Goal: Task Accomplishment & Management: Manage account settings

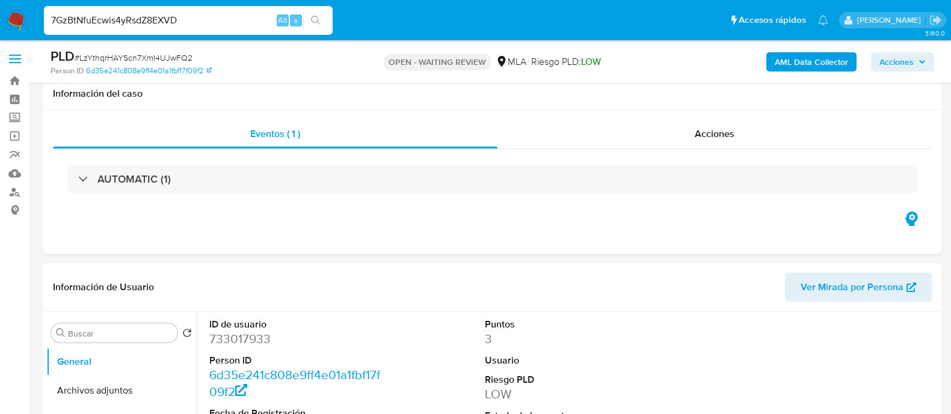
select select "10"
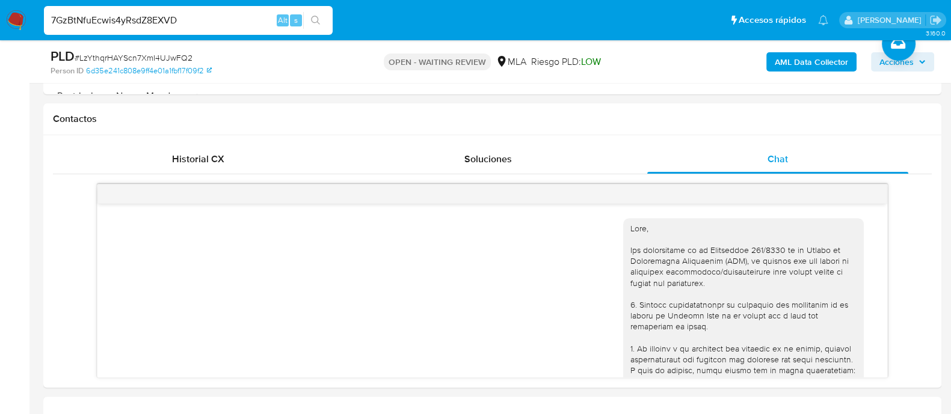
scroll to position [1129, 0]
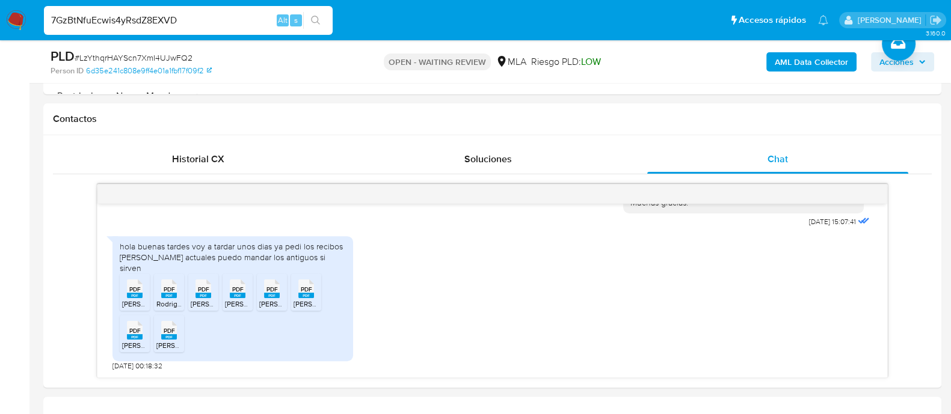
type input "7GzBtNfuEcwis4yRsdZ8EXVD"
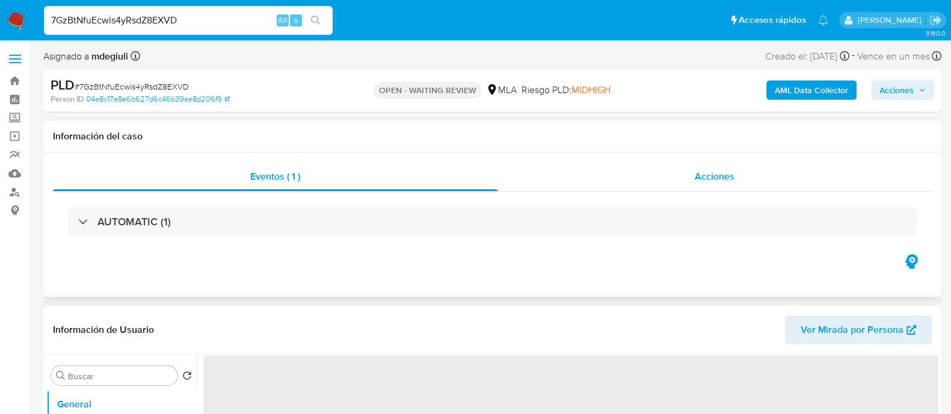
select select "10"
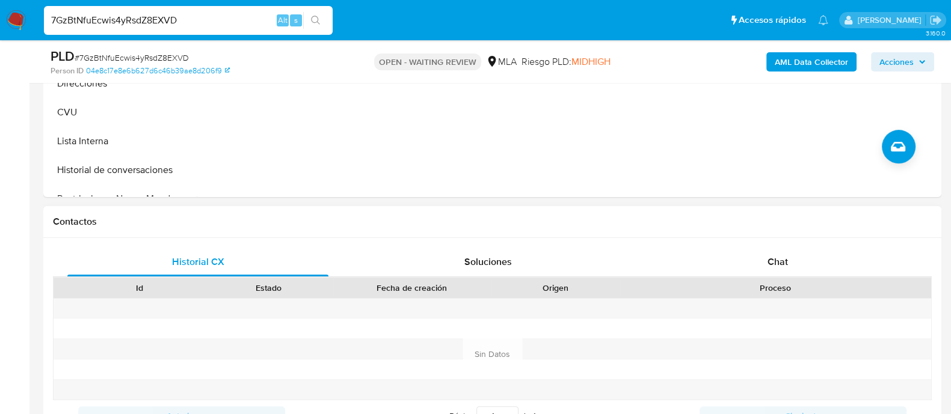
scroll to position [451, 0]
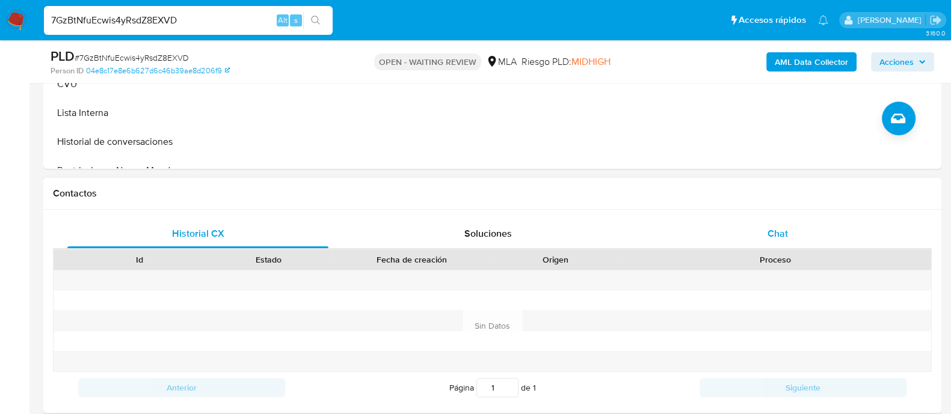
click at [761, 233] on div "Chat" at bounding box center [777, 233] width 261 height 29
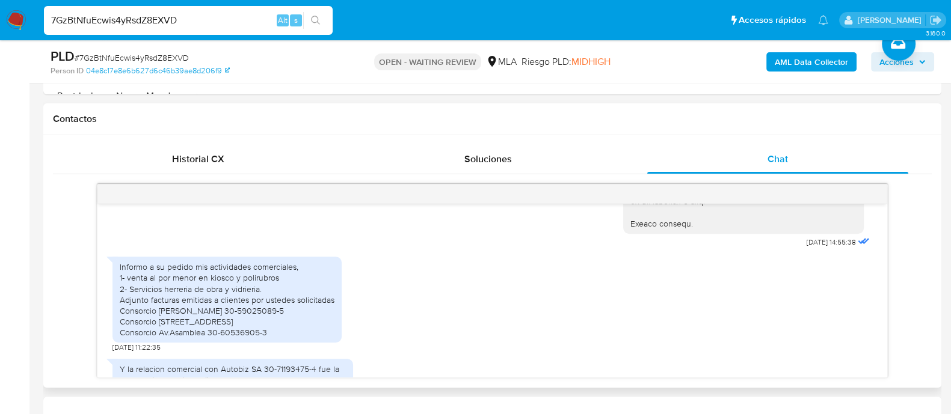
scroll to position [1353, 0]
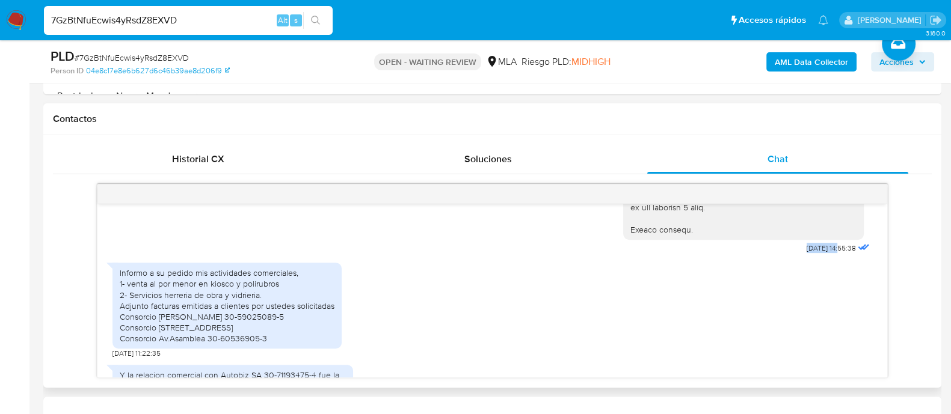
drag, startPoint x: 780, startPoint y: 275, endPoint x: 815, endPoint y: 279, distance: 34.5
click at [815, 253] on span "12/09/2025 14:55:38" at bounding box center [830, 249] width 49 height 10
copy span "12/09/2025"
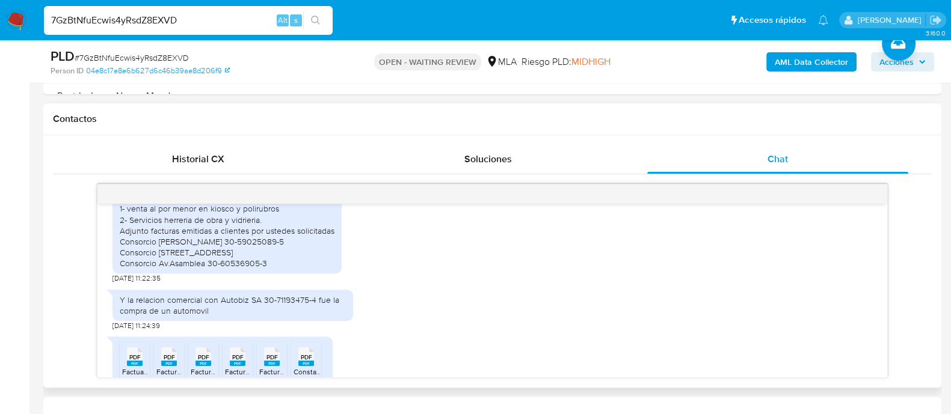
drag, startPoint x: 121, startPoint y: 228, endPoint x: 271, endPoint y: 298, distance: 164.9
click at [271, 269] on div "Informo a su pedido mis actividades comerciales, 1- venta al por menor en kiosc…" at bounding box center [227, 230] width 215 height 76
copy div "nformo a su pedido mis actividades comerciales, 1- venta al por menor en kiosco…"
click at [192, 316] on div "Y la relacion comercial con Autobiz SA 30-71193475-4 fue la compra de un automo…" at bounding box center [233, 306] width 226 height 22
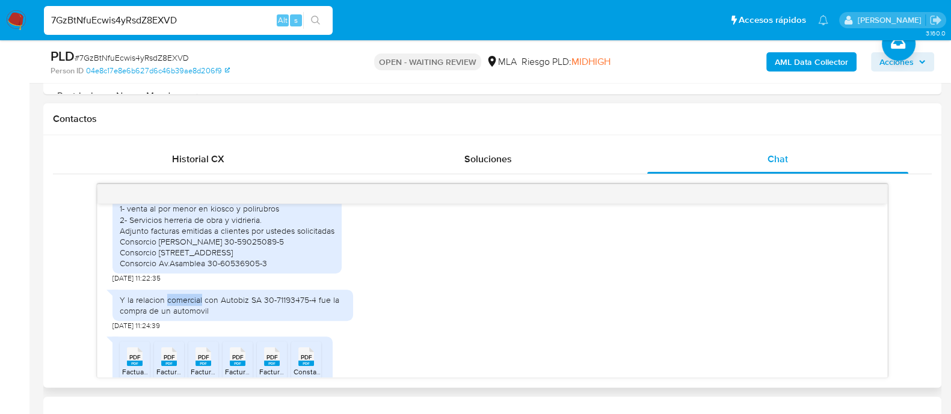
click at [170, 316] on div "Y la relacion comercial con Autobiz SA 30-71193475-4 fue la compra de un automo…" at bounding box center [233, 306] width 226 height 22
drag, startPoint x: 191, startPoint y: 331, endPoint x: 222, endPoint y: 338, distance: 32.1
click at [222, 316] on div "Y la relacion comercial con Autobiz SA 30-71193475-4 fue la compra de un automo…" at bounding box center [233, 306] width 226 height 22
click at [295, 269] on div "Informo a su pedido mis actividades comerciales, 1- venta al por menor en kiosc…" at bounding box center [227, 230] width 215 height 76
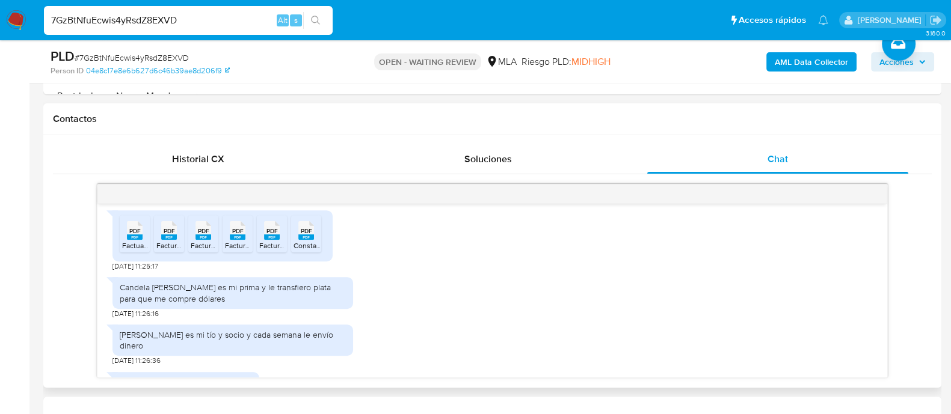
scroll to position [1578, 0]
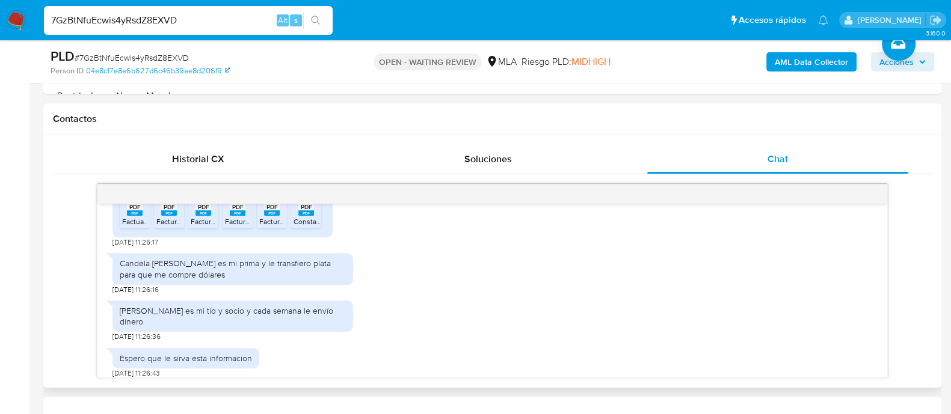
click at [196, 280] on div "Candela Yulisa Pinto es mi prima y le transfiero plata para que me compre dólar…" at bounding box center [233, 269] width 226 height 22
copy div "Candela Yulisa Pinto es mi prima y le transfiero plata para que me compre dólar…"
click at [247, 327] on div "José nazarenos Vera es mi tío y socio y cada semana le envío dinero" at bounding box center [233, 316] width 226 height 22
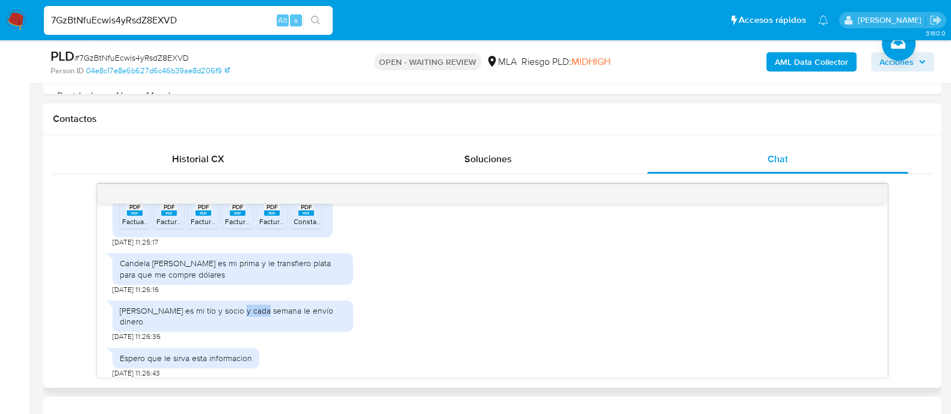
click at [247, 327] on div "José nazarenos Vera es mi tío y socio y cada semana le envío dinero" at bounding box center [233, 316] width 226 height 22
copy div "José nazarenos Vera es mi tío y socio y cada semana le envío dinero"
click at [544, 330] on div "José nazarenos Vera es mi tío y socio y cada semana le envío dinero 15/09/2025 …" at bounding box center [491, 319] width 759 height 48
click at [18, 16] on img at bounding box center [16, 20] width 20 height 20
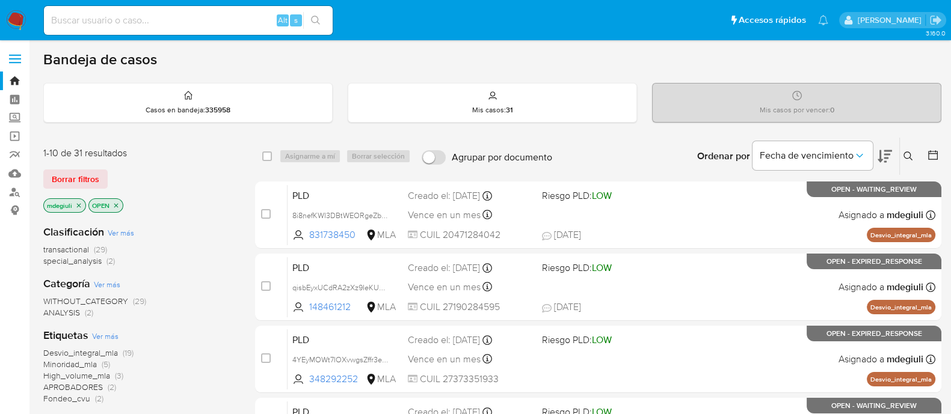
click at [905, 160] on icon at bounding box center [908, 157] width 10 height 10
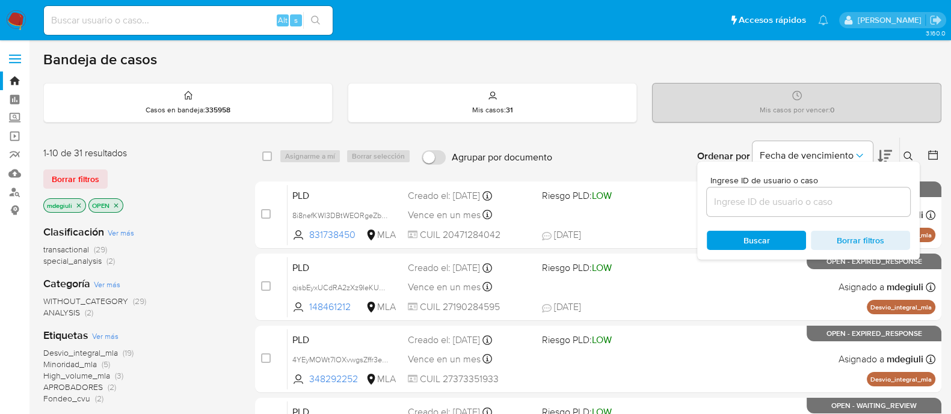
click at [827, 210] on div at bounding box center [808, 202] width 203 height 29
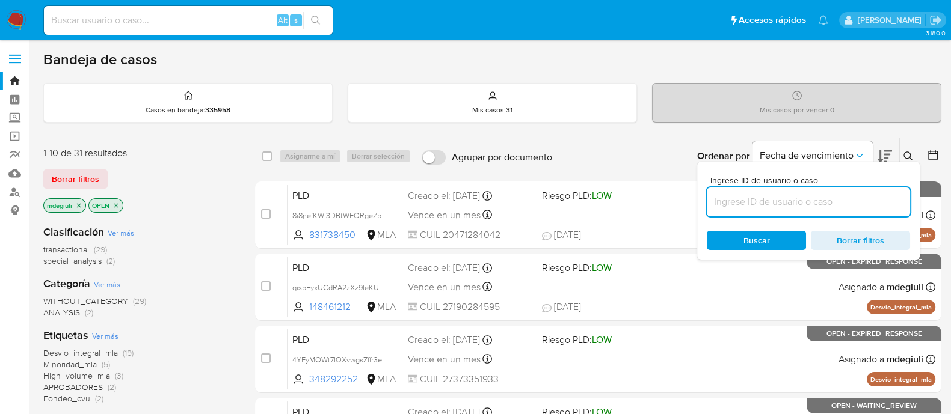
click at [827, 203] on input at bounding box center [808, 202] width 203 height 16
paste input "LzYthqrHAYScn7XmI4UJwFQ2"
type input "LzYthqrHAYScn7XmI4UJwFQ2"
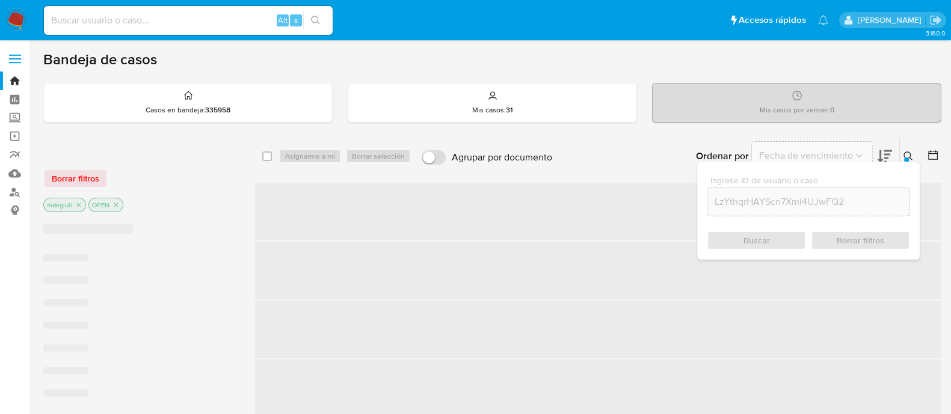
click at [739, 233] on div "Buscar Borrar filtros" at bounding box center [808, 240] width 203 height 19
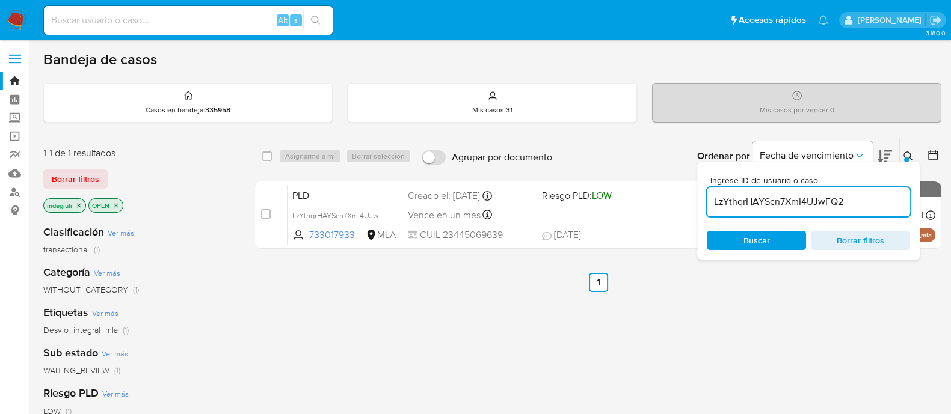
click at [739, 235] on span "Buscar" at bounding box center [756, 240] width 82 height 17
click at [265, 152] on input "checkbox" at bounding box center [267, 157] width 10 height 10
checkbox input "true"
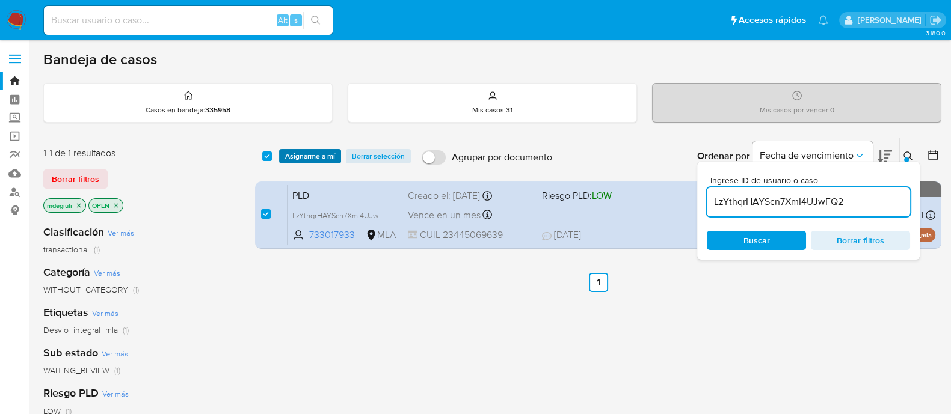
click at [312, 150] on span "Asignarme a mí" at bounding box center [310, 156] width 50 height 12
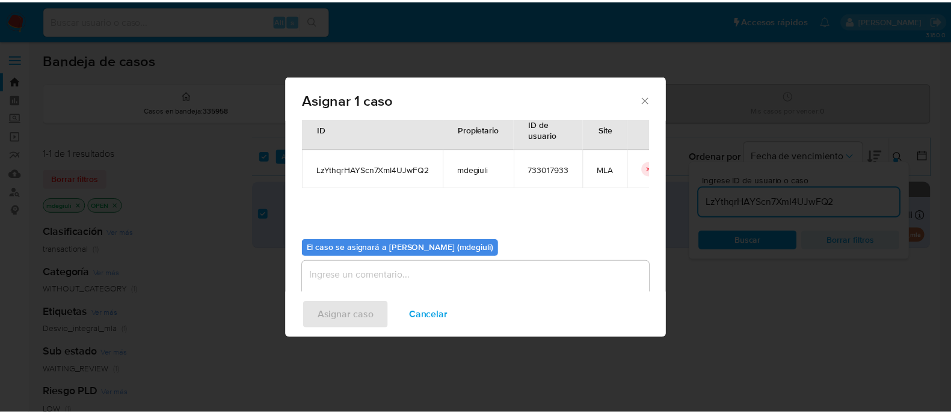
scroll to position [62, 0]
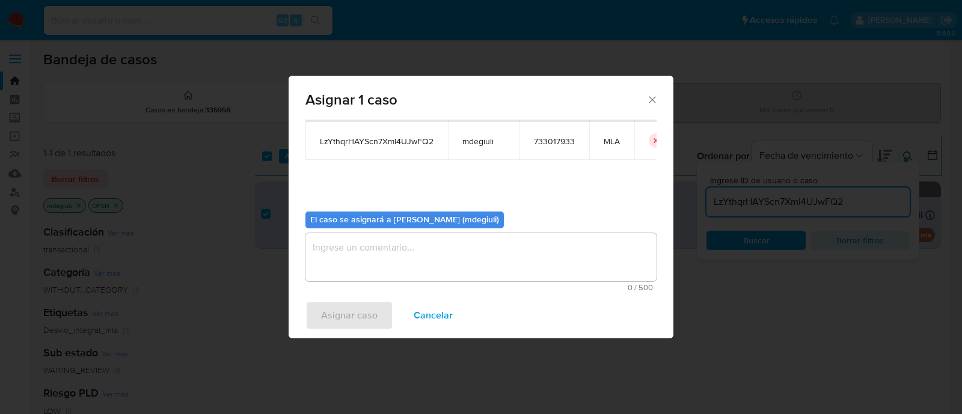
click at [373, 272] on textarea "assign-modal" at bounding box center [480, 257] width 351 height 48
click at [348, 319] on span "Asignar caso" at bounding box center [349, 315] width 57 height 26
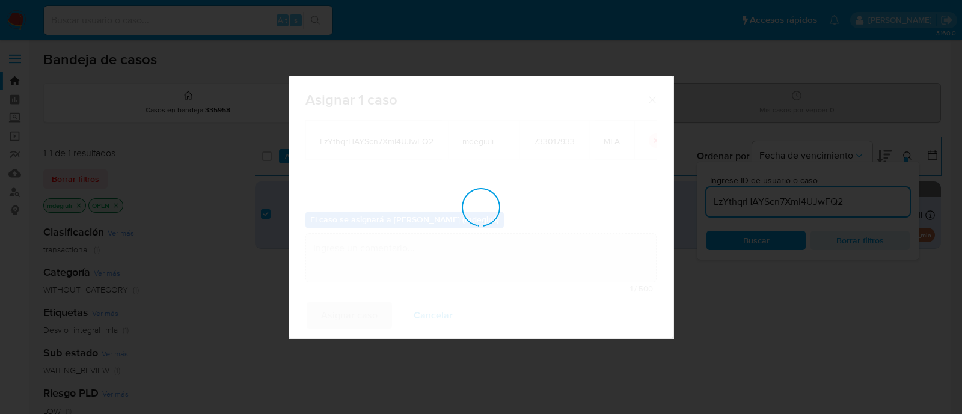
checkbox input "false"
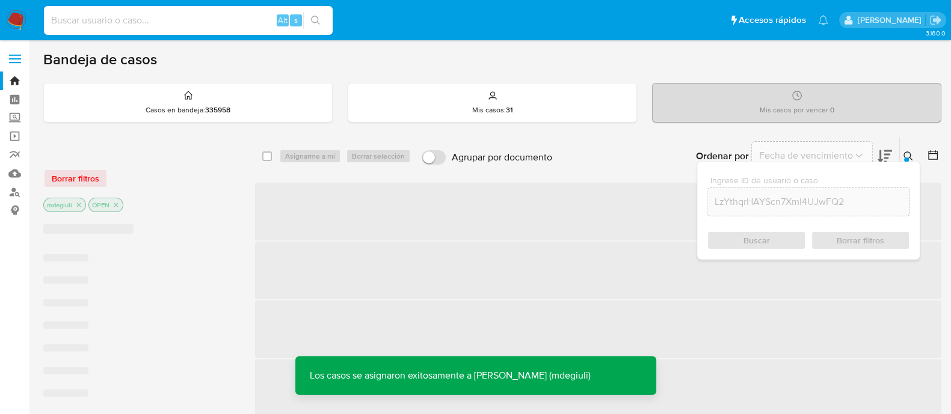
click at [165, 16] on input at bounding box center [188, 21] width 289 height 16
paste input "LzYthqrHAYScn7XmI4UJwFQ2"
type input "LzYthqrHAYScn7XmI4UJwFQ2"
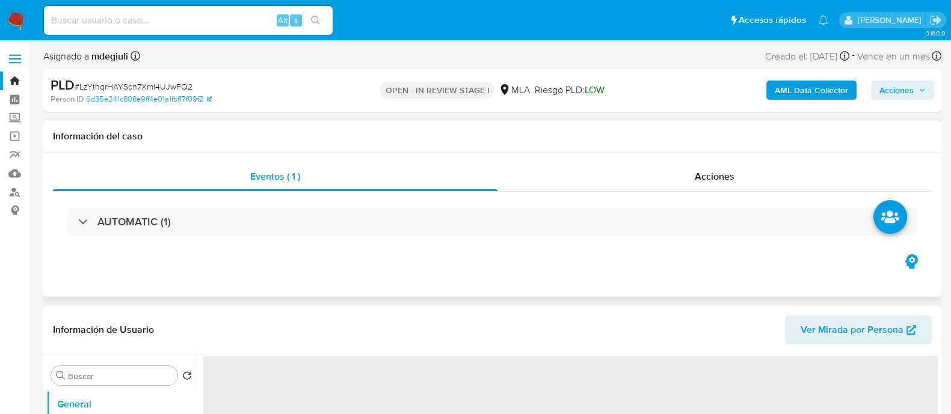
select select "10"
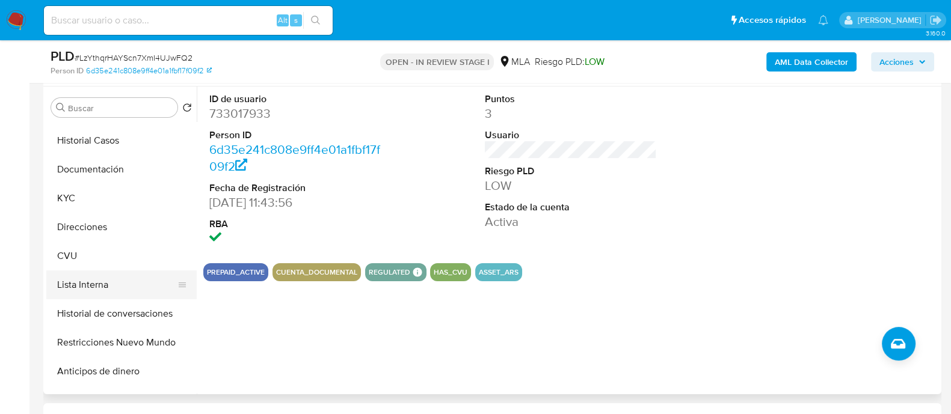
scroll to position [75, 0]
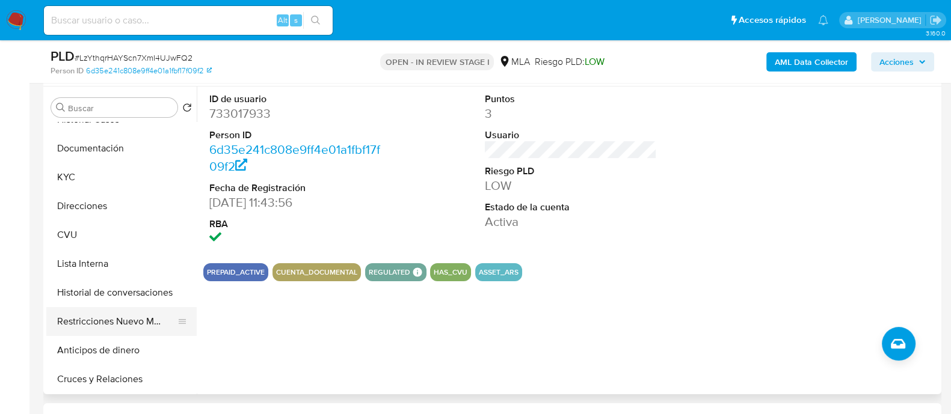
click at [97, 322] on button "Restricciones Nuevo Mundo" at bounding box center [116, 321] width 141 height 29
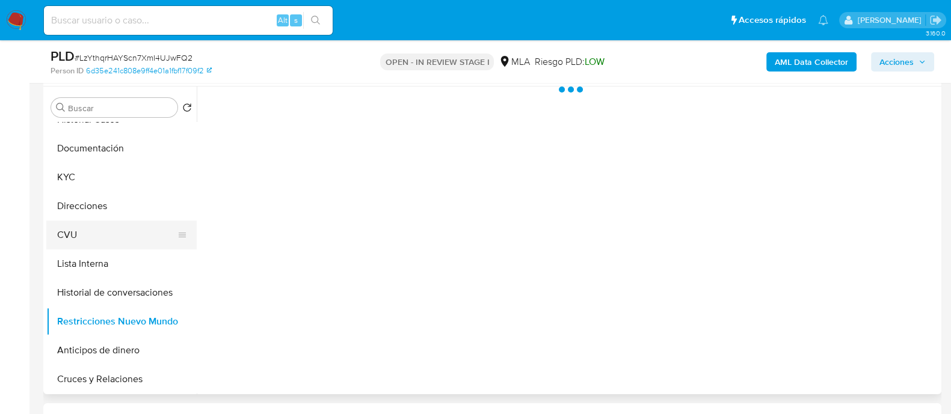
scroll to position [0, 0]
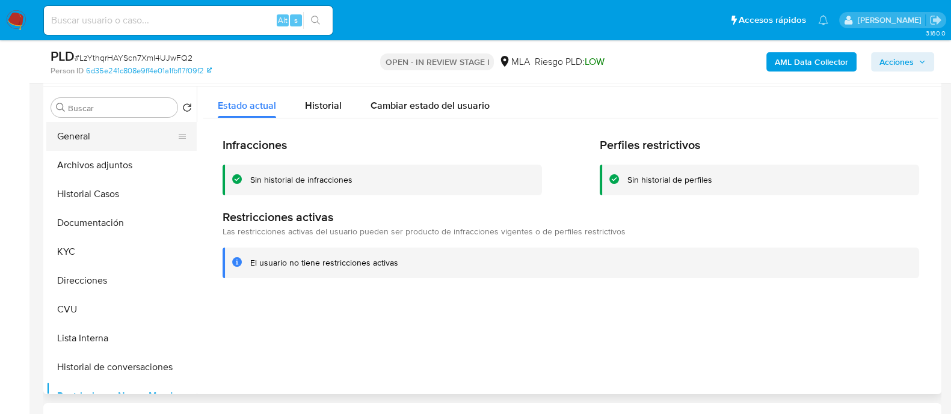
click at [104, 140] on button "General" at bounding box center [116, 136] width 141 height 29
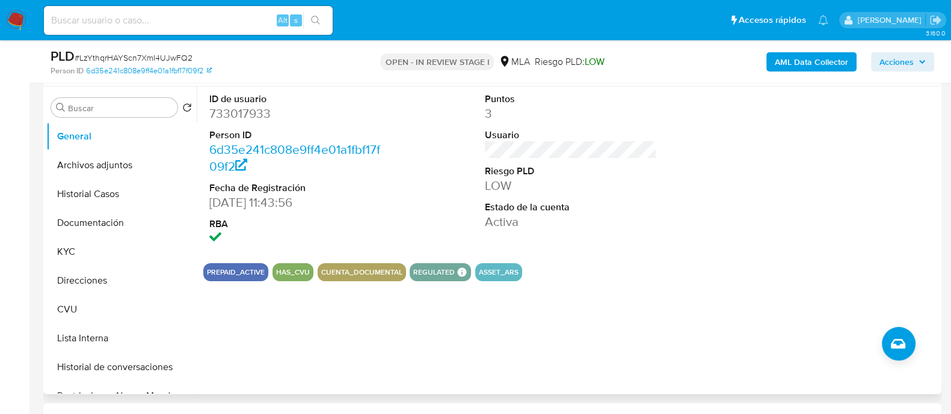
scroll to position [150, 0]
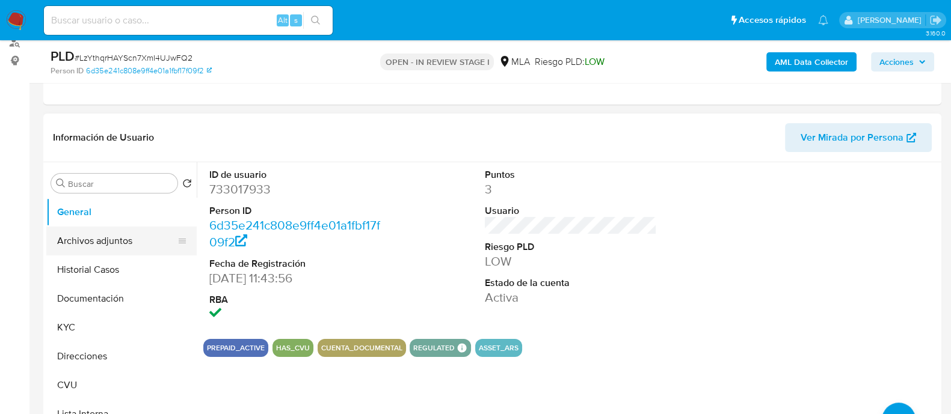
click at [64, 231] on button "Archivos adjuntos" at bounding box center [116, 241] width 141 height 29
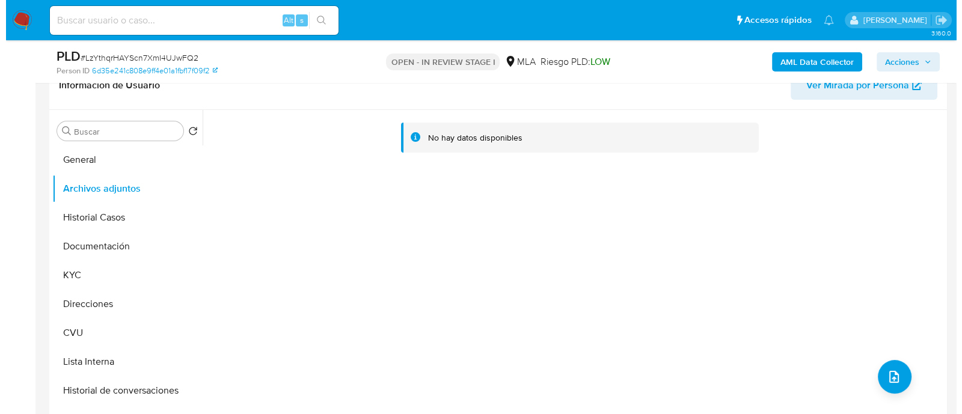
scroll to position [225, 0]
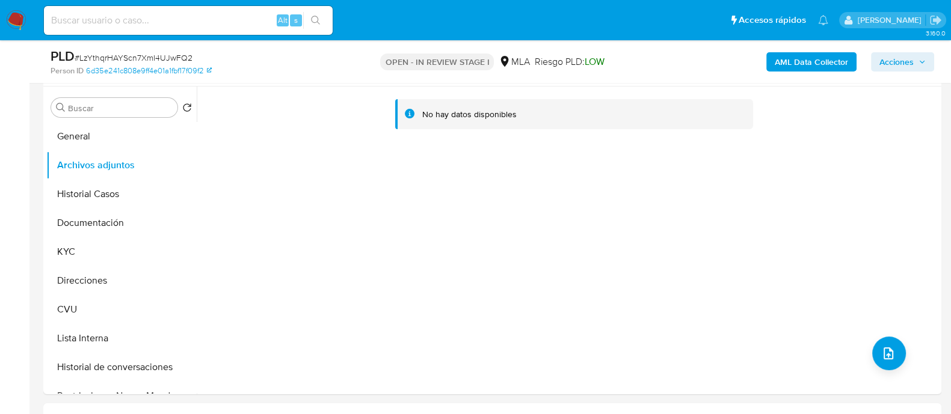
click at [820, 58] on b "AML Data Collector" at bounding box center [810, 61] width 73 height 19
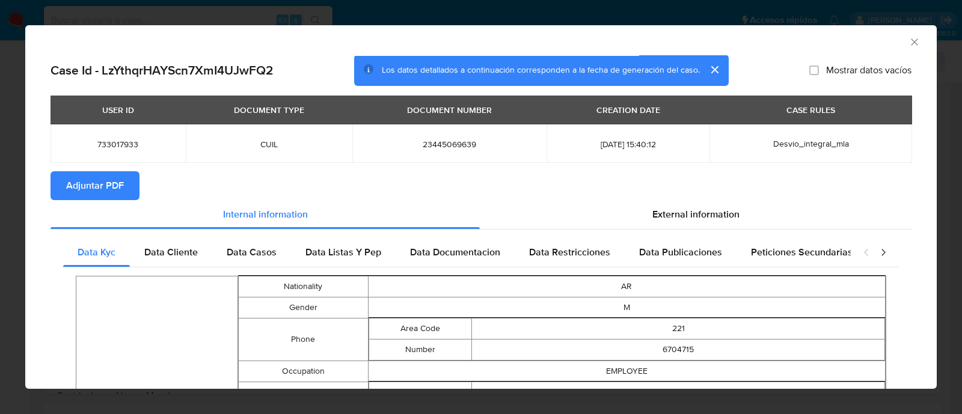
click at [119, 188] on span "Adjuntar PDF" at bounding box center [95, 186] width 58 height 26
click at [909, 40] on icon "Cerrar ventana" at bounding box center [915, 42] width 12 height 12
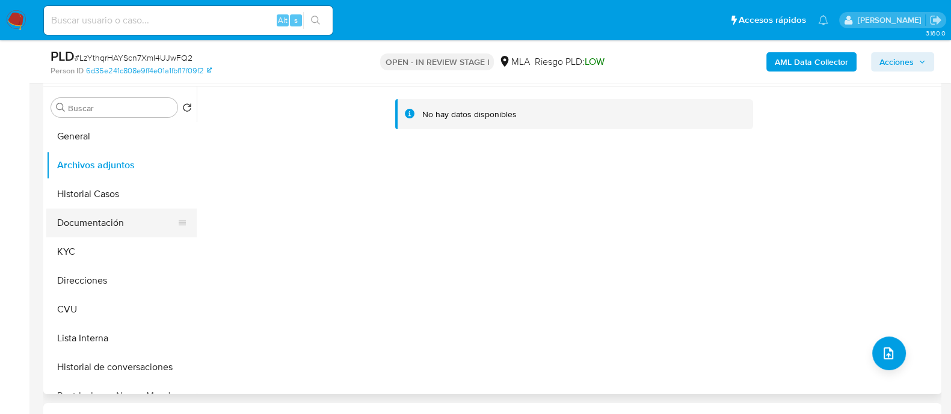
click at [87, 230] on button "Documentación" at bounding box center [116, 223] width 141 height 29
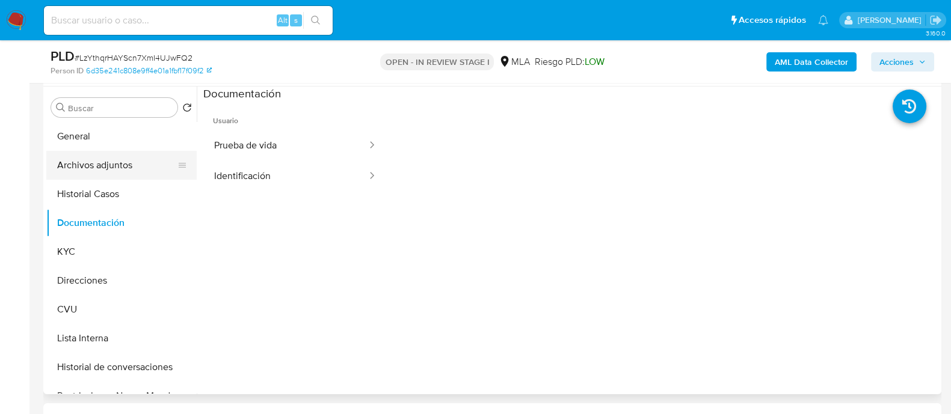
click at [100, 162] on button "Archivos adjuntos" at bounding box center [116, 165] width 141 height 29
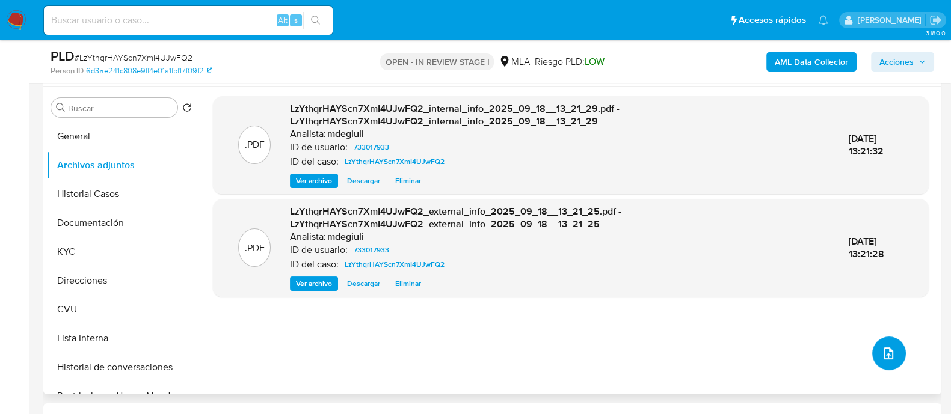
click at [881, 348] on span "upload-file" at bounding box center [888, 353] width 14 height 14
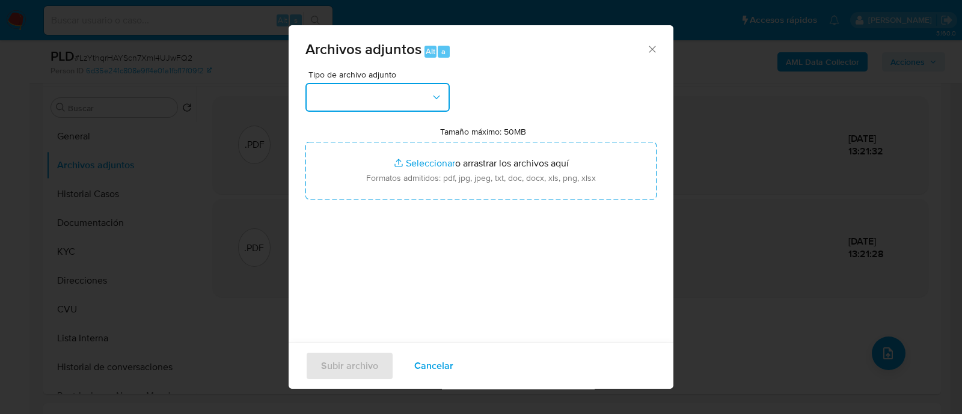
click at [367, 90] on button "button" at bounding box center [377, 97] width 144 height 29
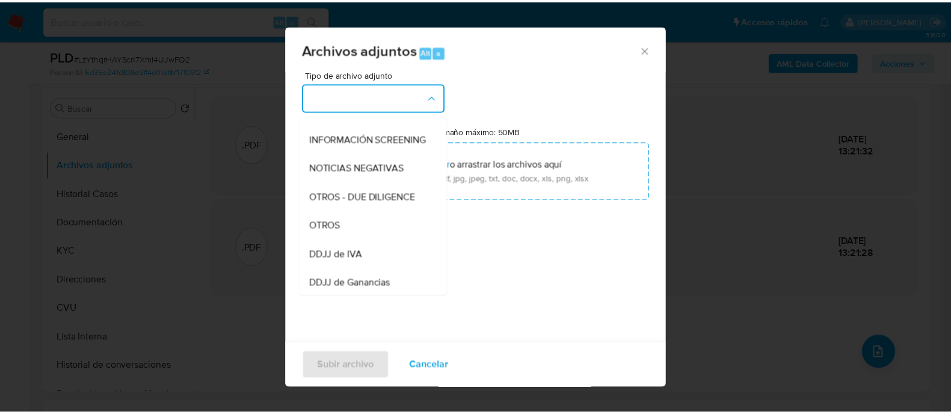
scroll to position [150, 0]
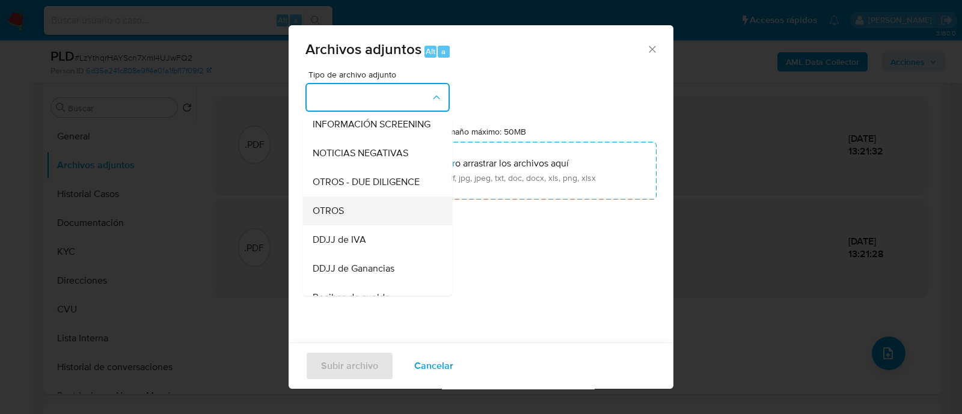
click at [346, 221] on div "OTROS" at bounding box center [374, 211] width 123 height 29
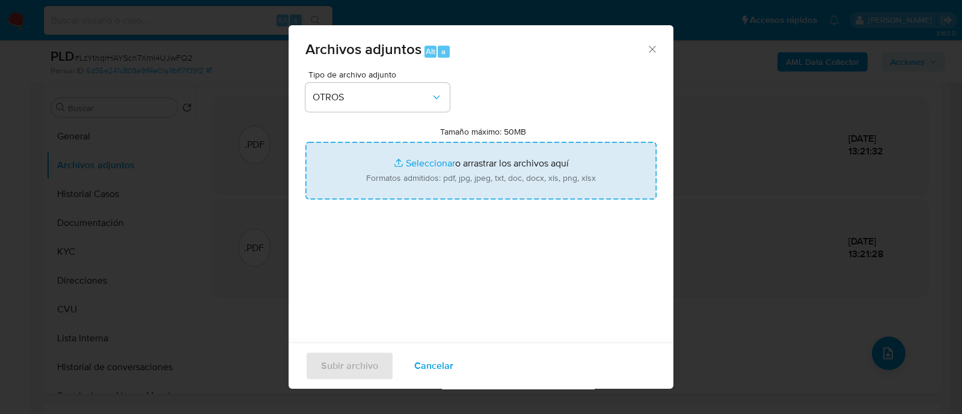
click at [403, 177] on input "Tamaño máximo: 50MB Seleccionar archivos" at bounding box center [480, 171] width 351 height 58
type input "C:\fakepath\Calculador.xlsx"
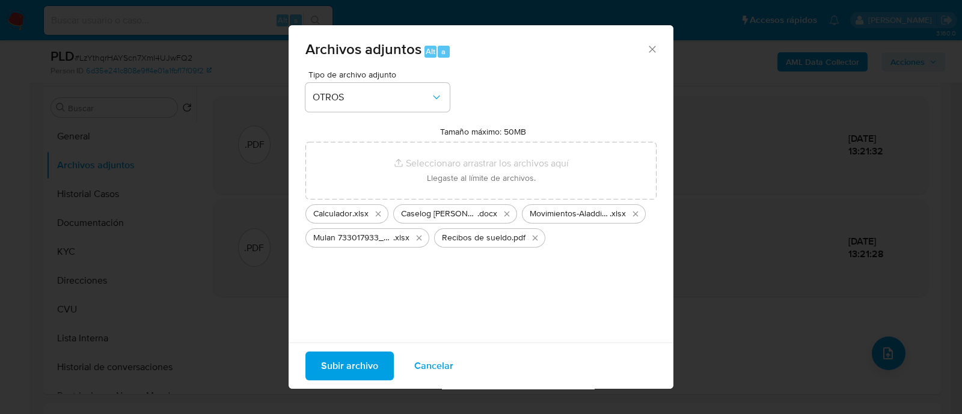
click at [357, 357] on span "Subir archivo" at bounding box center [349, 366] width 57 height 26
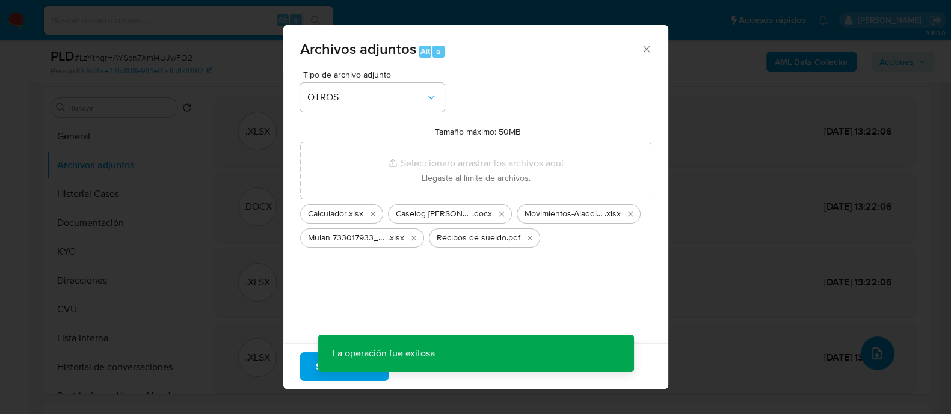
click at [637, 48] on div "OPEN - IN REVIEW STAGE I MLA Riesgo PLD: LOW" at bounding box center [491, 62] width 291 height 28
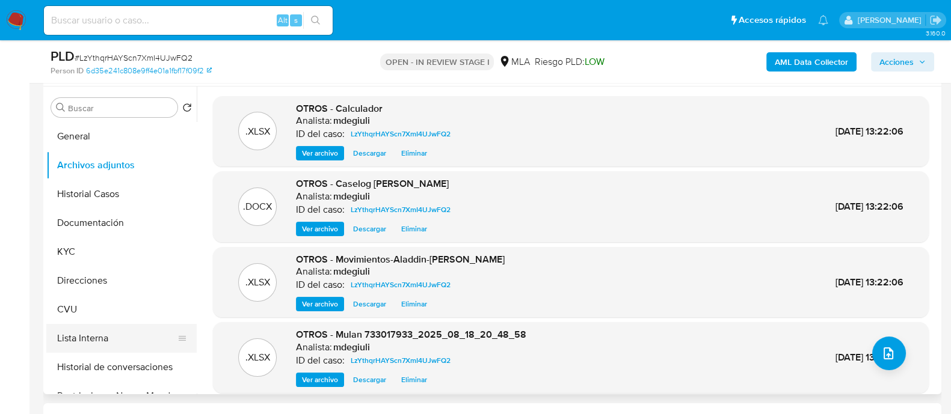
click at [108, 347] on button "Lista Interna" at bounding box center [116, 338] width 141 height 29
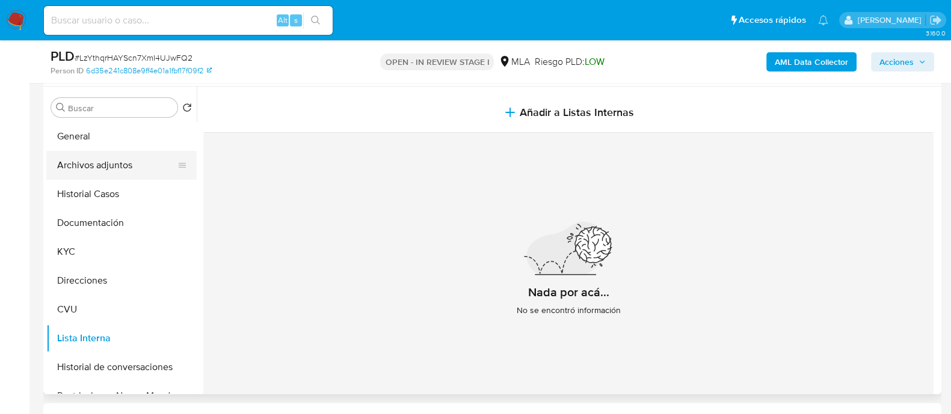
click at [112, 162] on button "Archivos adjuntos" at bounding box center [116, 165] width 141 height 29
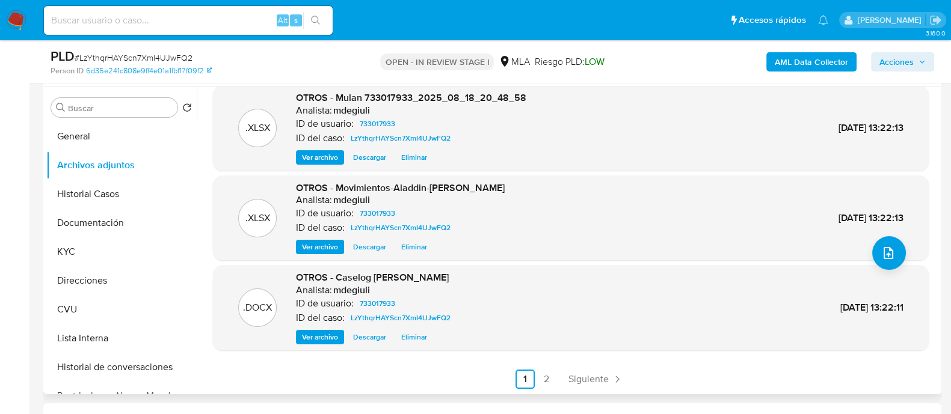
scroll to position [101, 0]
click at [547, 375] on link "2" at bounding box center [546, 378] width 19 height 19
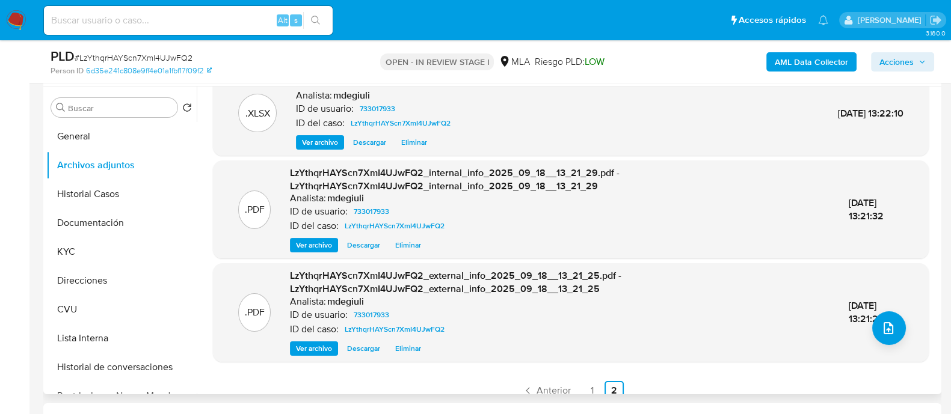
scroll to position [37, 0]
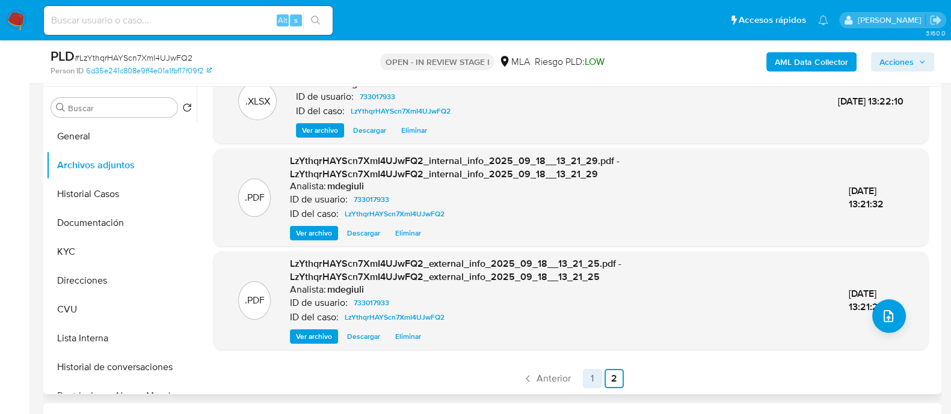
click at [586, 379] on link "1" at bounding box center [592, 378] width 19 height 19
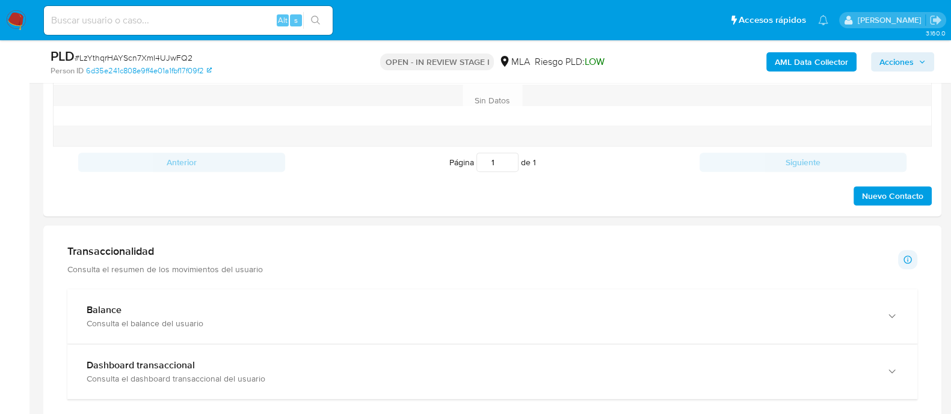
scroll to position [451, 0]
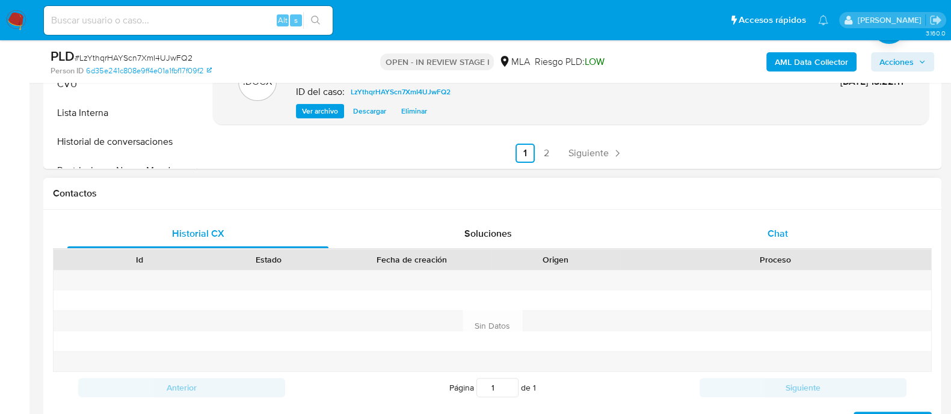
click at [726, 236] on div "Chat" at bounding box center [777, 233] width 261 height 29
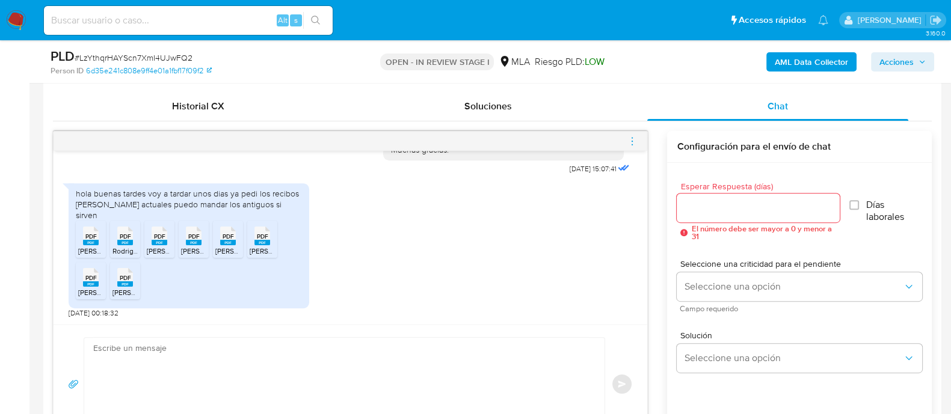
scroll to position [601, 0]
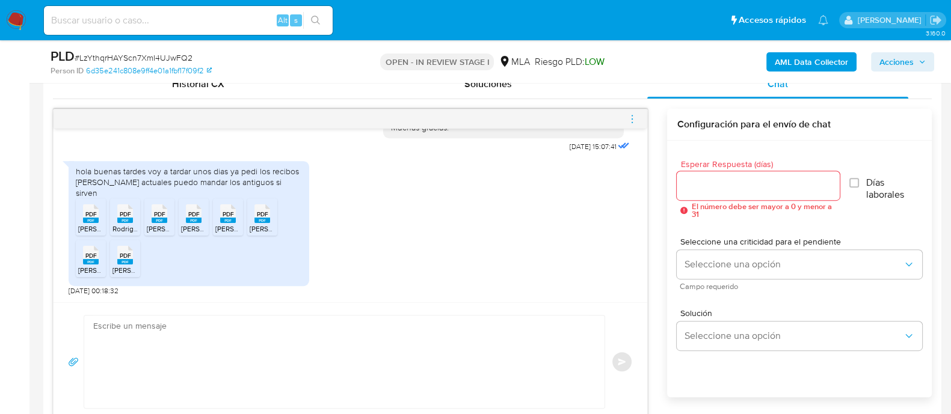
click at [186, 326] on textarea at bounding box center [341, 362] width 496 height 93
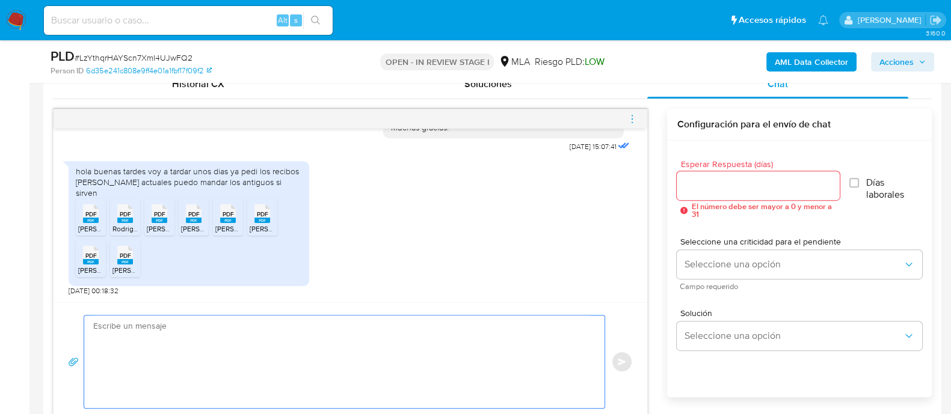
paste textarea ""Hola XXX, Esperamos que te encuentres muy bien. Queremos agradecerte por la in…"
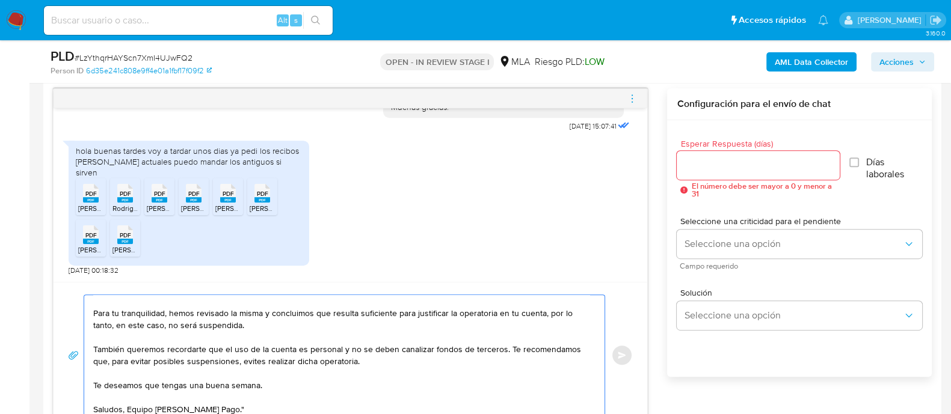
scroll to position [0, 0]
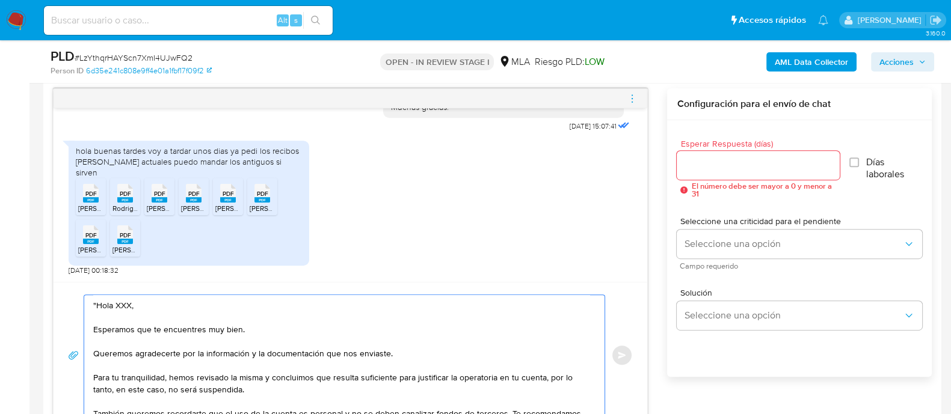
click at [96, 304] on textarea ""Hola XXX, Esperamos que te encuentres muy bien. Queremos agradecerte por la in…" at bounding box center [341, 355] width 496 height 120
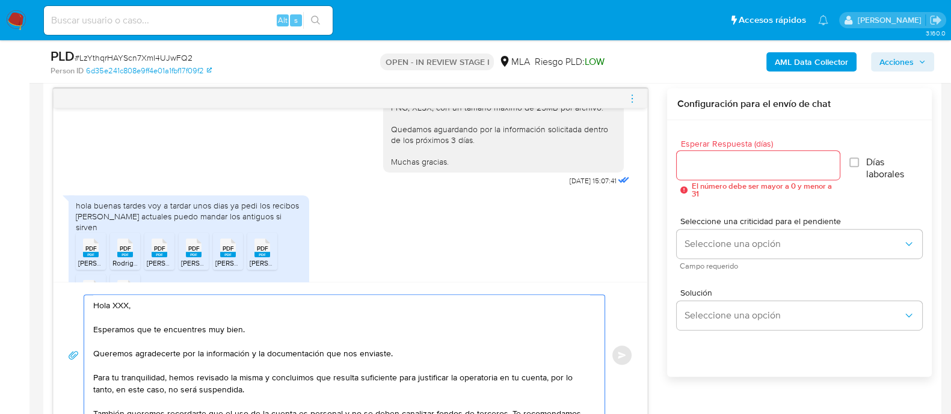
scroll to position [828, 0]
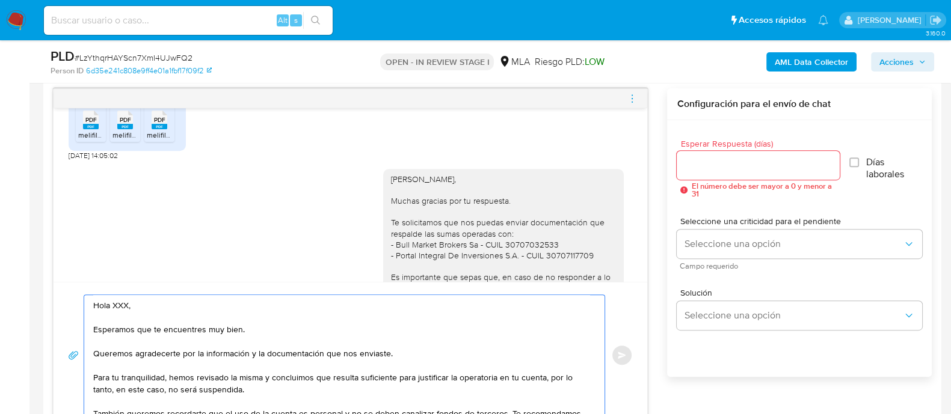
click at [123, 301] on textarea "Hola XXX, Esperamos que te encuentres muy bien. Queremos agradecerte por la inf…" at bounding box center [341, 355] width 496 height 120
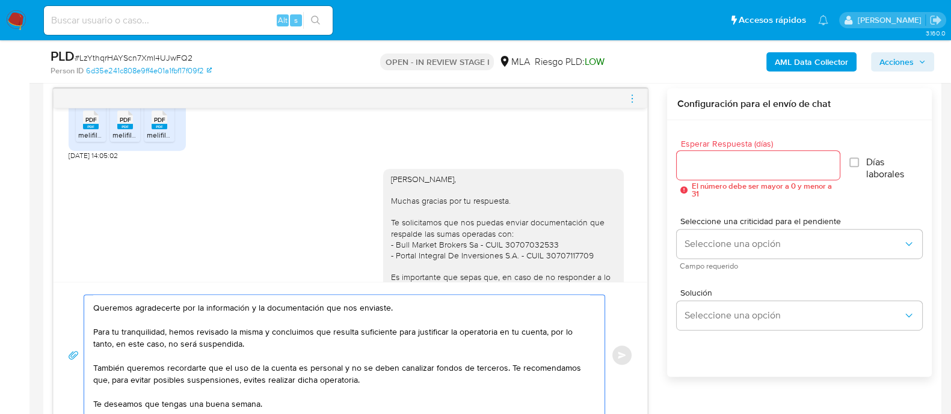
scroll to position [69, 0]
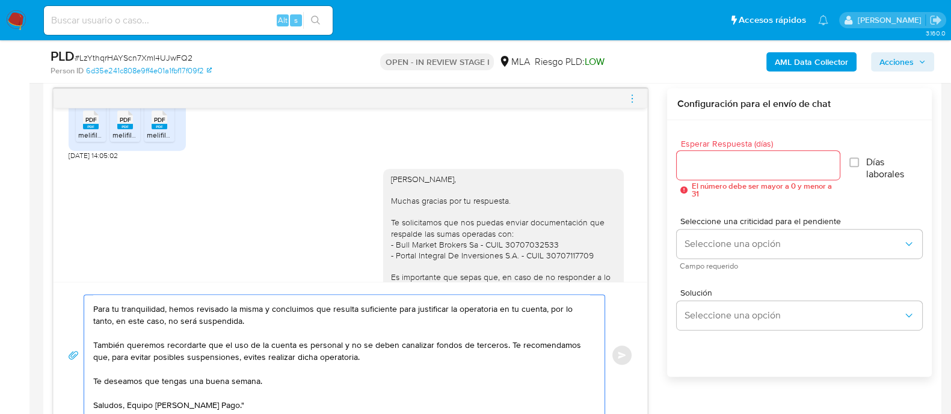
click at [339, 351] on textarea "Hola Oriel, Esperamos que te encuentres muy bien. Queremos agradecerte por la i…" at bounding box center [341, 355] width 496 height 120
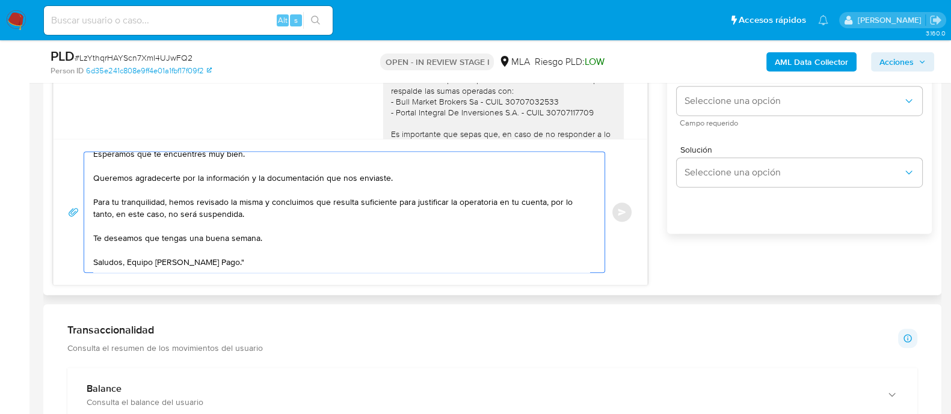
scroll to position [696, 0]
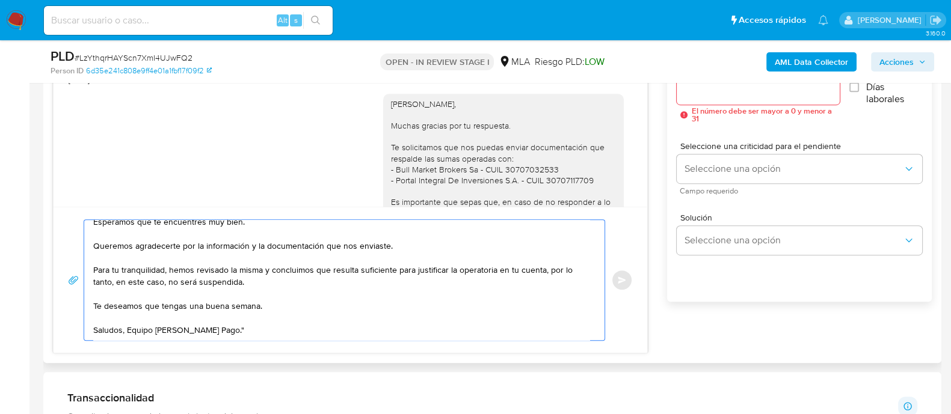
click at [272, 320] on textarea "Hola Oriel, Esperamos que te encuentres muy bien. Queremos agradecerte por la i…" at bounding box center [341, 280] width 496 height 120
click at [254, 324] on textarea "Hola Oriel, Esperamos que te encuentres muy bien. Queremos agradecerte por la i…" at bounding box center [341, 280] width 496 height 120
drag, startPoint x: 189, startPoint y: 305, endPoint x: 280, endPoint y: 304, distance: 90.8
click at [280, 304] on textarea "Hola Oriel, Esperamos que te encuentres muy bien. Queremos agradecerte por la i…" at bounding box center [341, 280] width 496 height 120
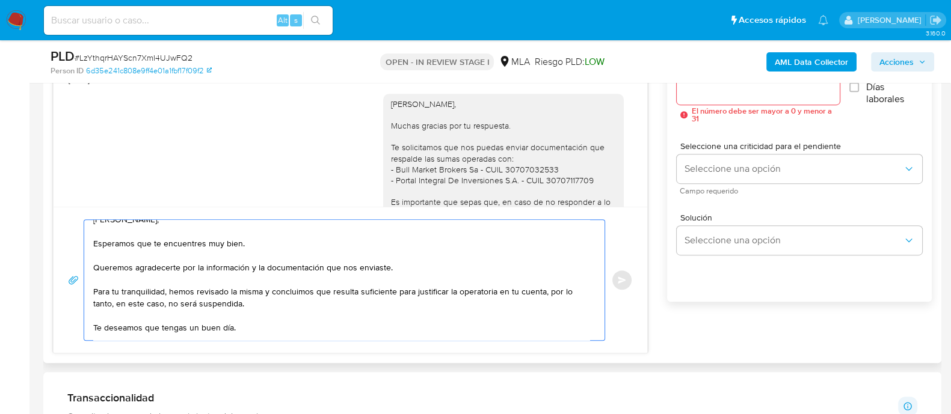
scroll to position [0, 0]
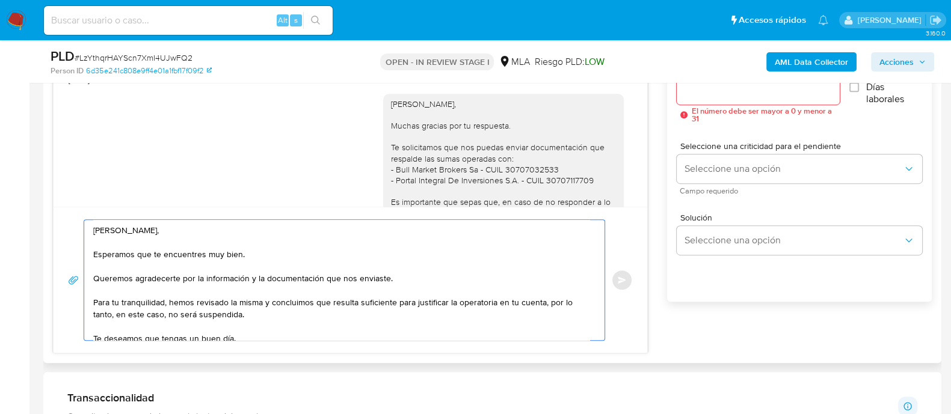
type textarea "Hola Oriel, Esperamos que te encuentres muy bien. Queremos agradecerte por la i…"
click at [711, 90] on input "Esperar Respuesta (días)" at bounding box center [757, 90] width 162 height 16
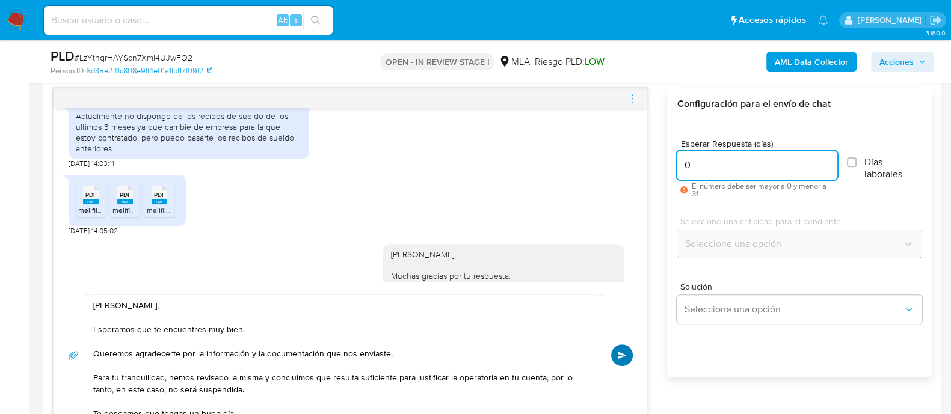
type input "0"
click at [625, 355] on span "Enviar" at bounding box center [622, 355] width 8 height 7
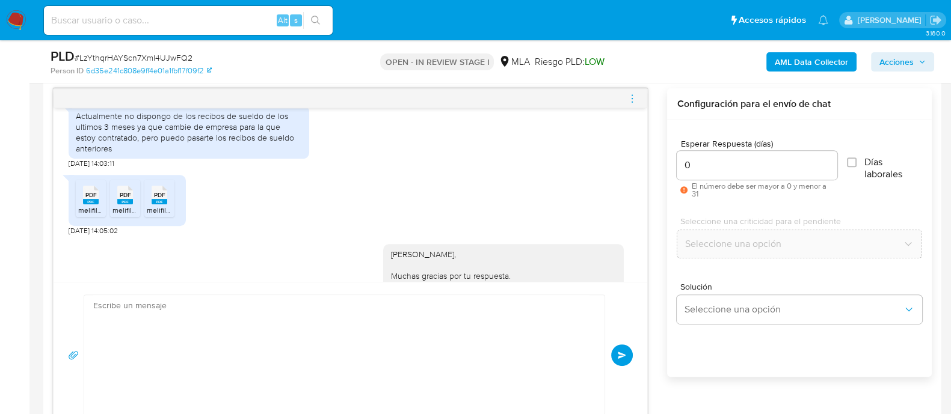
scroll to position [1316, 0]
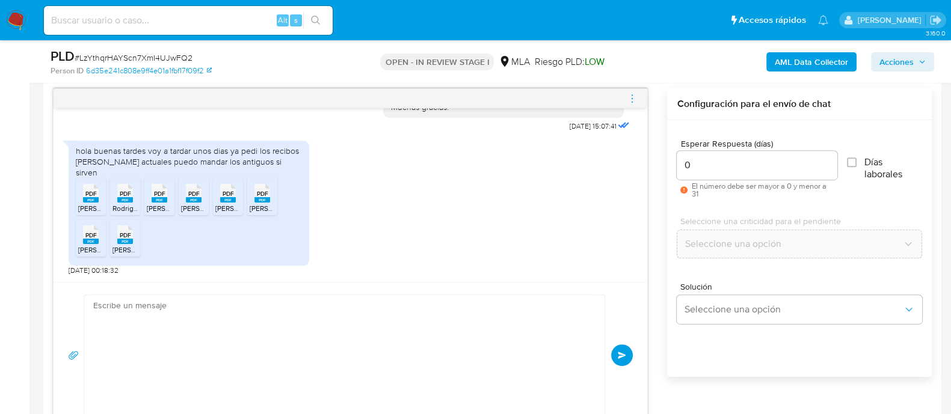
click at [630, 97] on icon "menu-action" at bounding box center [632, 98] width 11 height 11
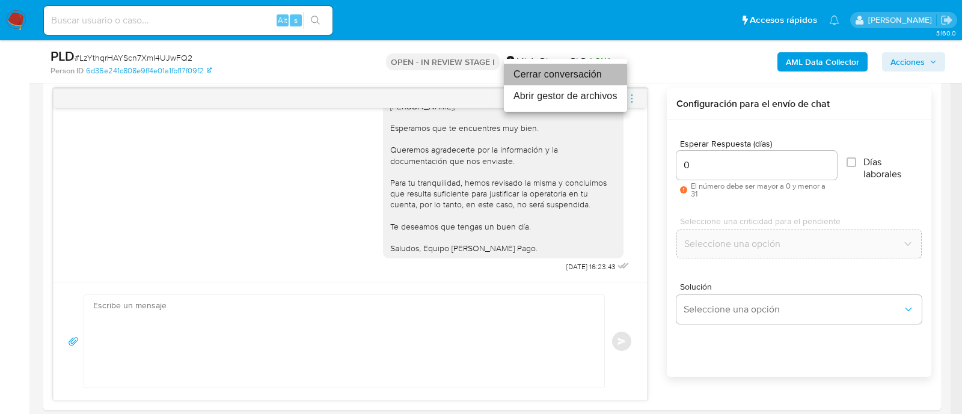
click at [563, 76] on li "Cerrar conversación" at bounding box center [565, 75] width 123 height 22
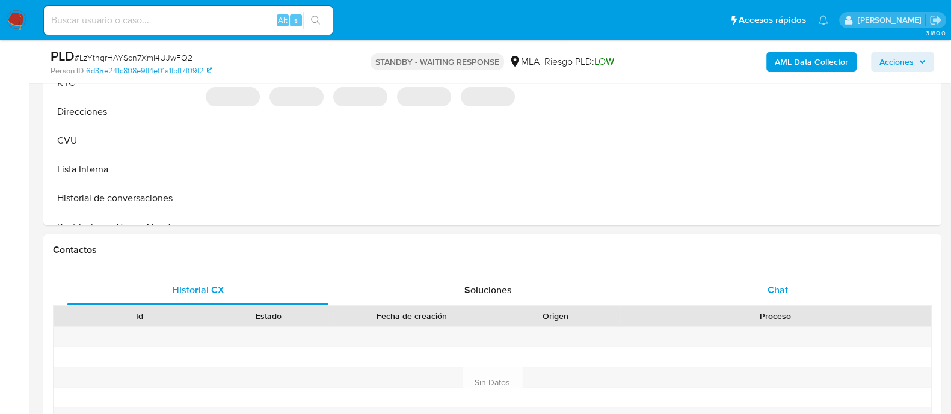
select select "10"
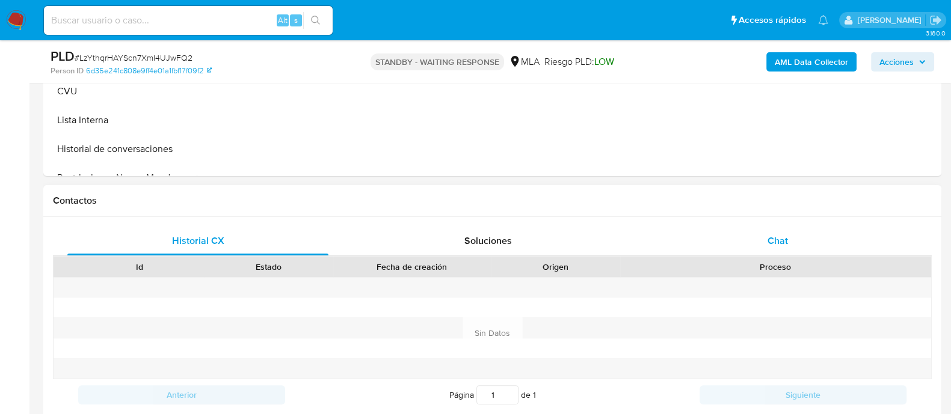
scroll to position [451, 0]
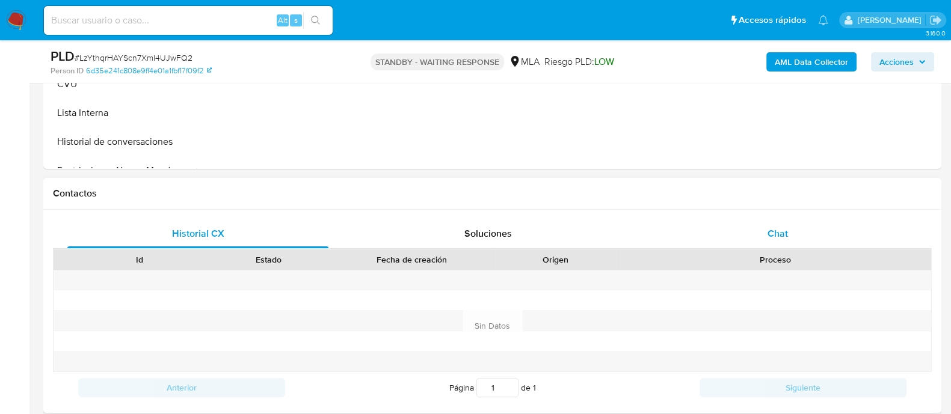
click at [752, 234] on div "Chat" at bounding box center [777, 233] width 261 height 29
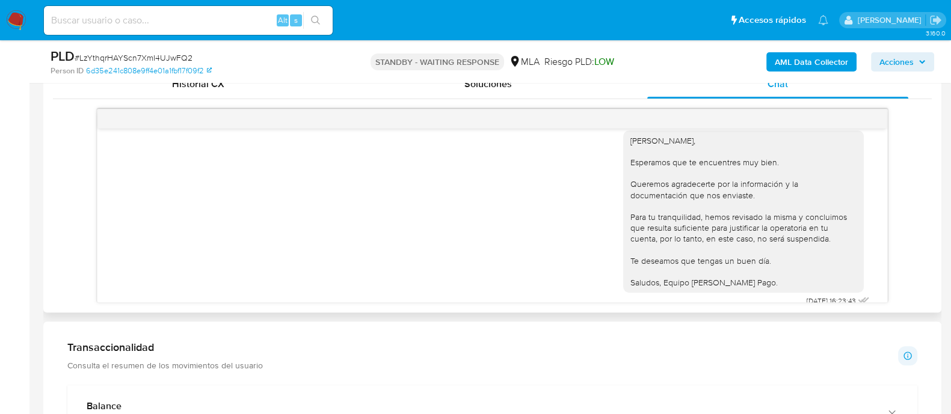
scroll to position [1316, 0]
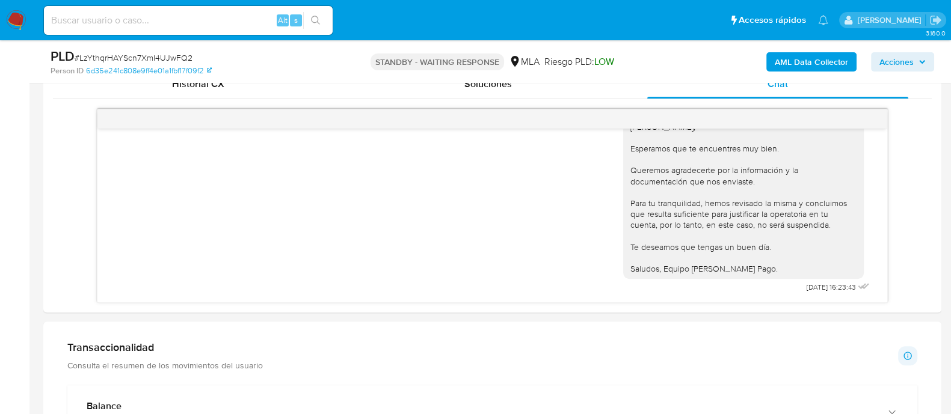
click at [184, 13] on input at bounding box center [188, 21] width 289 height 16
paste input "qbqFGYiz7a7Q4gVEX71IMeo2"
type input "qbqFGYiz7a7Q4gVEX71IMeo2"
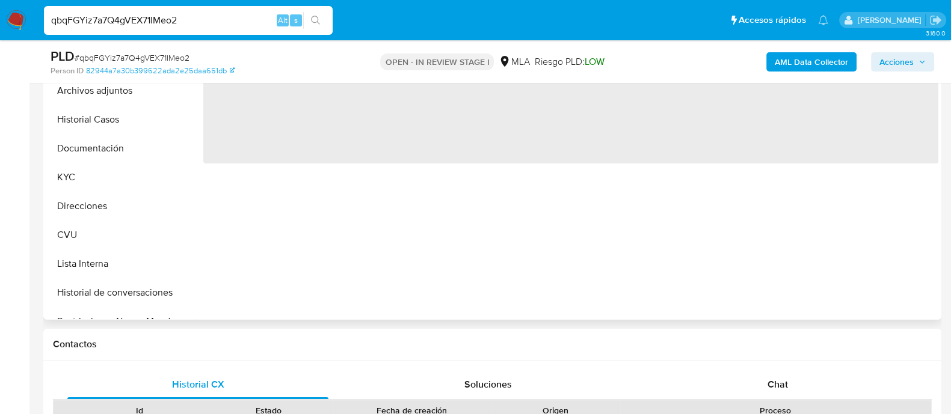
scroll to position [300, 0]
select select "10"
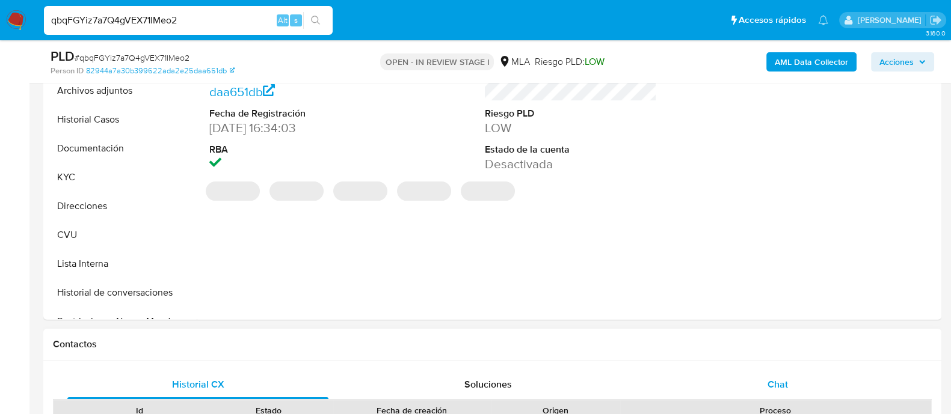
click at [741, 374] on div "Chat" at bounding box center [777, 384] width 261 height 29
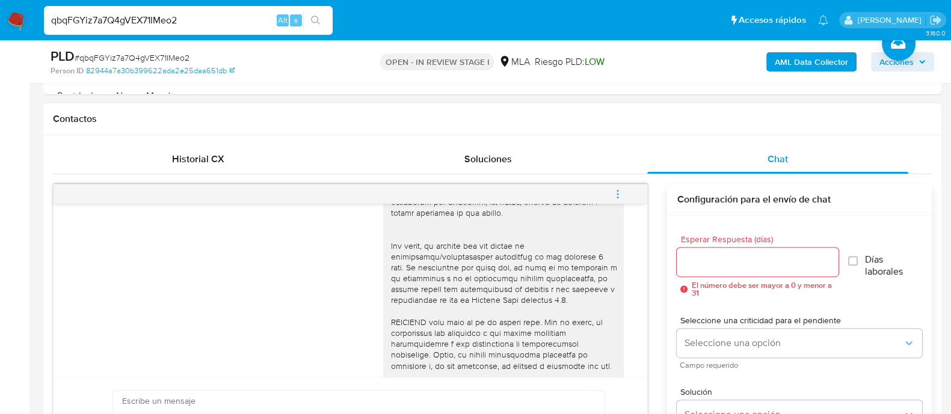
scroll to position [526, 0]
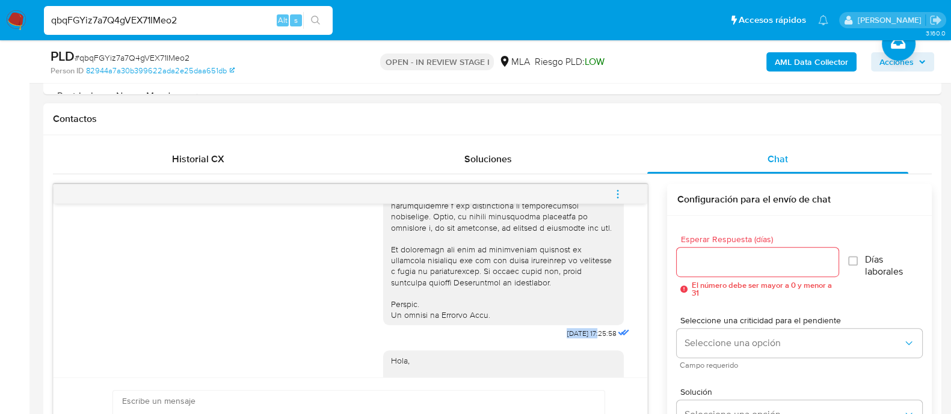
drag, startPoint x: 540, startPoint y: 356, endPoint x: 577, endPoint y: 355, distance: 37.3
click at [577, 343] on div "18/08/2025 17:25:58" at bounding box center [507, 13] width 249 height 658
click at [491, 308] on div at bounding box center [503, 10] width 226 height 624
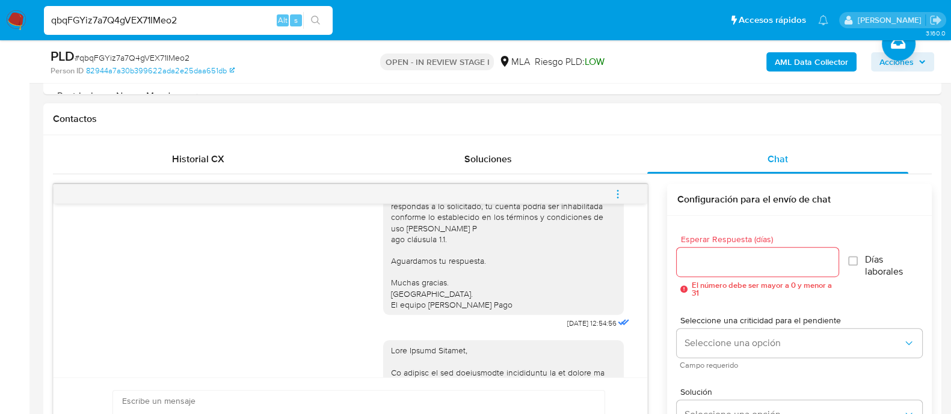
scroll to position [827, 0]
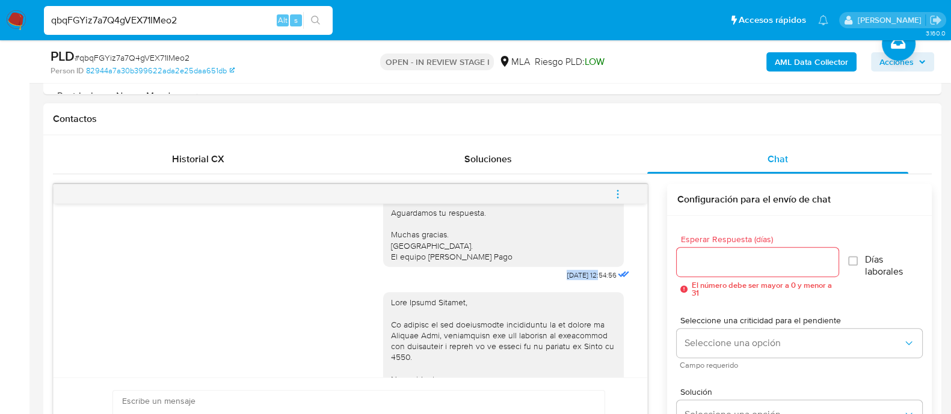
drag, startPoint x: 535, startPoint y: 304, endPoint x: 574, endPoint y: 308, distance: 39.3
click at [574, 284] on div "Hola, Esperamos que te encuentres muy bien. Te consultamos si tuviste oportunid…" at bounding box center [507, 162] width 249 height 243
copy span "22/08/2025"
click at [466, 260] on div "Hola, Esperamos que te encuentres muy bien. Te consultamos si tuviste oportunid…" at bounding box center [503, 158] width 226 height 208
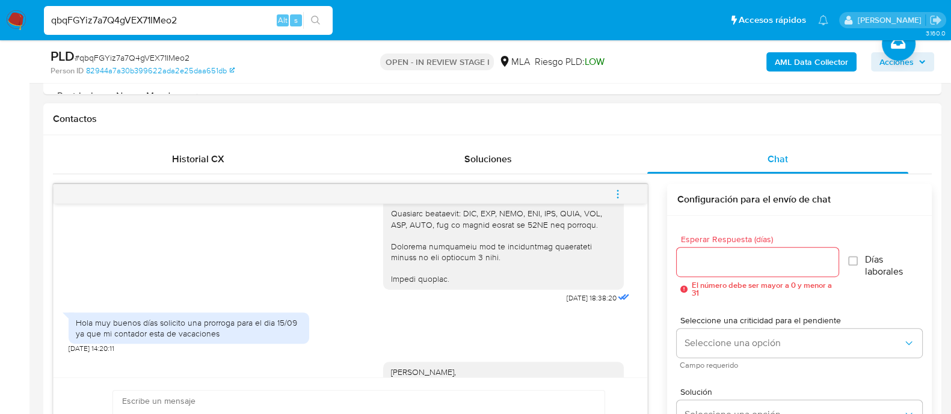
scroll to position [1353, 0]
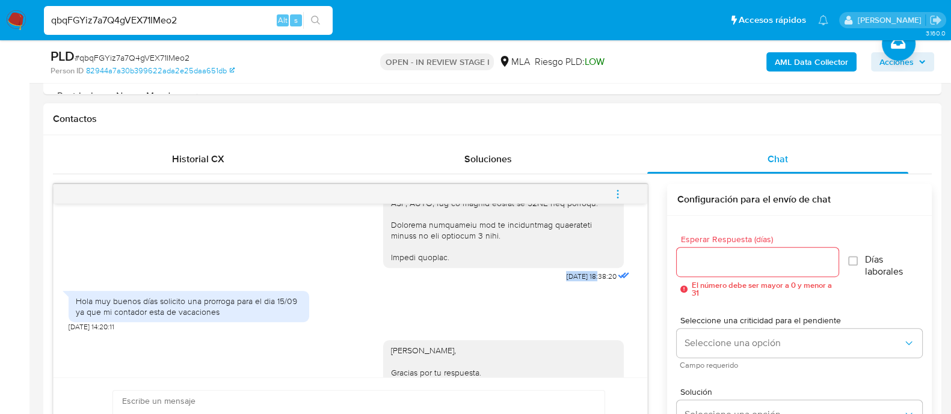
drag, startPoint x: 538, startPoint y: 320, endPoint x: 574, endPoint y: 320, distance: 36.7
click at [574, 285] on div "09/09/2025 18:38:20" at bounding box center [507, 21] width 249 height 527
copy span "09/09/2025"
click at [432, 251] on div at bounding box center [503, 17] width 226 height 492
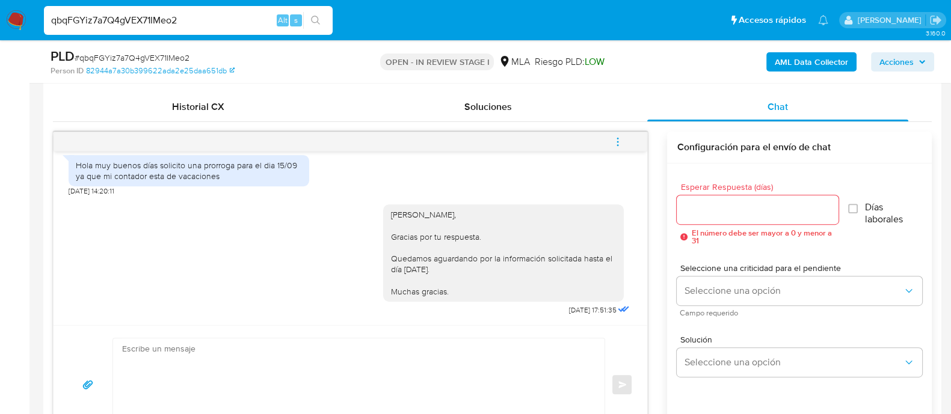
scroll to position [601, 0]
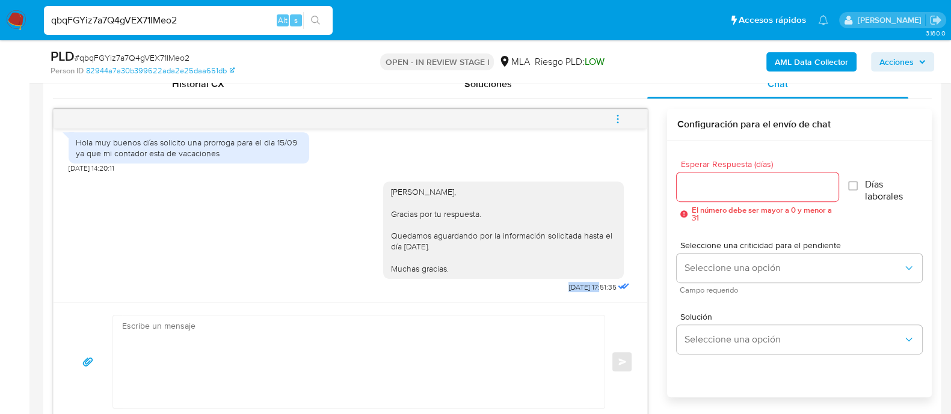
drag, startPoint x: 544, startPoint y: 286, endPoint x: 578, endPoint y: 289, distance: 34.5
click at [578, 289] on span "11/09/2025 17:51:35" at bounding box center [592, 288] width 48 height 10
copy span "11/09/2025"
click at [274, 260] on div "Hola Samuel Horacio, Gracias por tu respuesta. Quedamos aguardando por la infor…" at bounding box center [350, 234] width 563 height 123
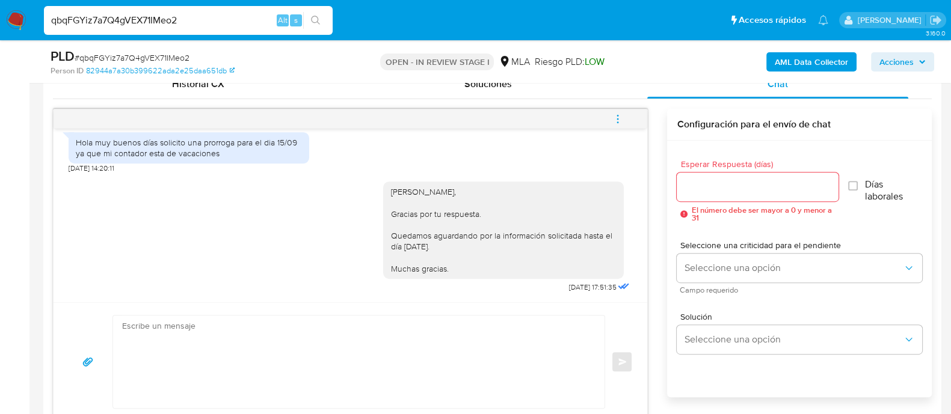
click at [613, 115] on icon "menu-action" at bounding box center [617, 119] width 11 height 11
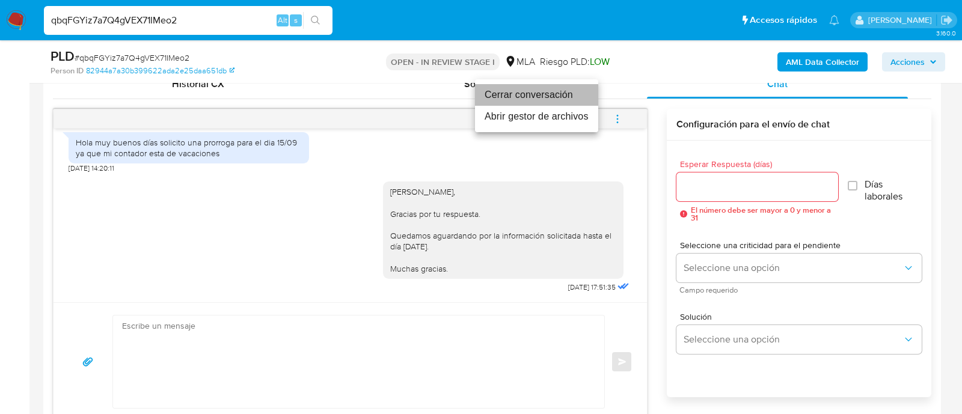
click at [512, 91] on li "Cerrar conversación" at bounding box center [536, 95] width 123 height 22
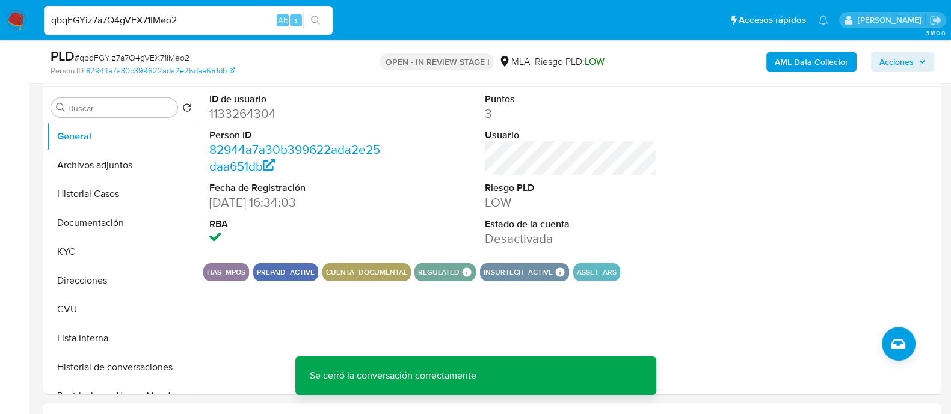
scroll to position [225, 0]
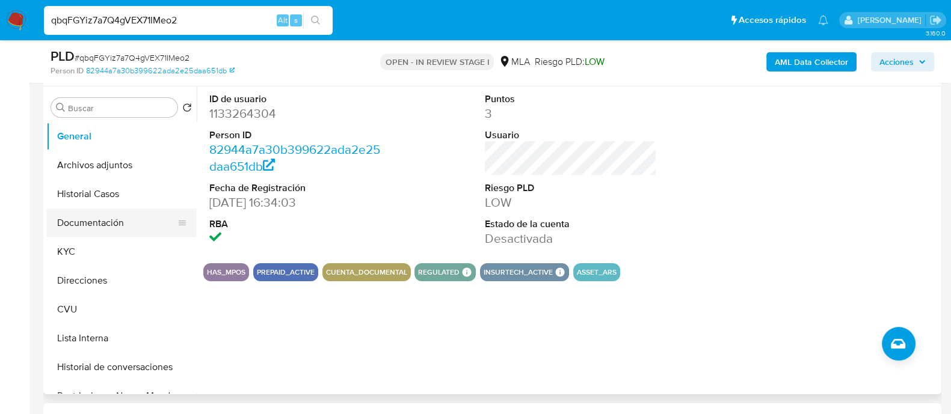
click at [79, 221] on button "Documentación" at bounding box center [116, 223] width 141 height 29
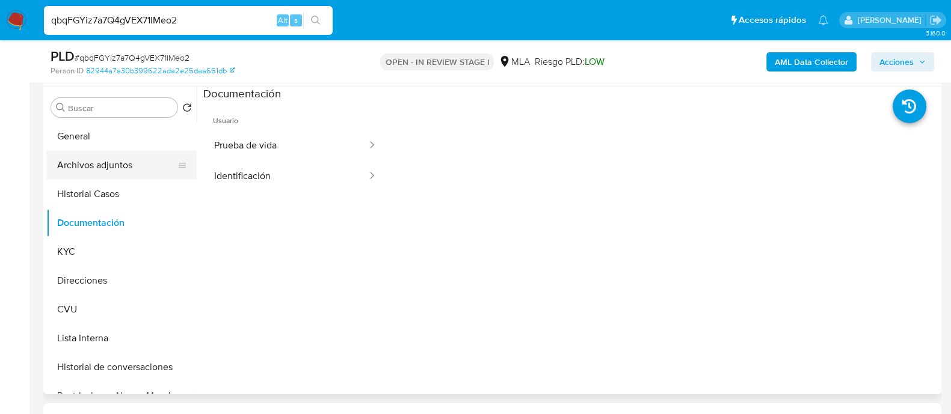
click at [99, 162] on button "Archivos adjuntos" at bounding box center [116, 165] width 141 height 29
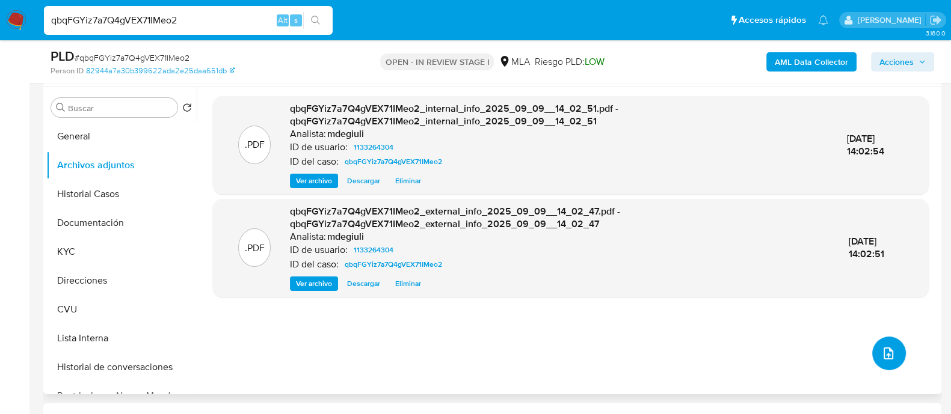
click at [885, 356] on icon "upload-file" at bounding box center [888, 354] width 10 height 12
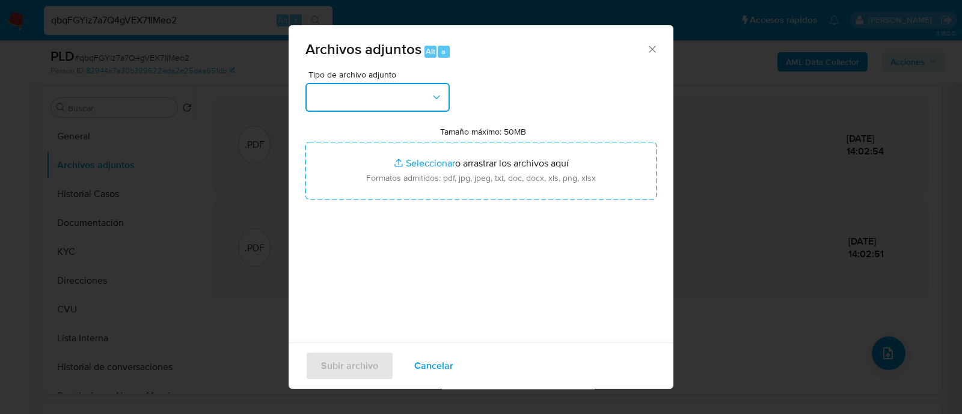
click at [400, 91] on button "button" at bounding box center [377, 97] width 144 height 29
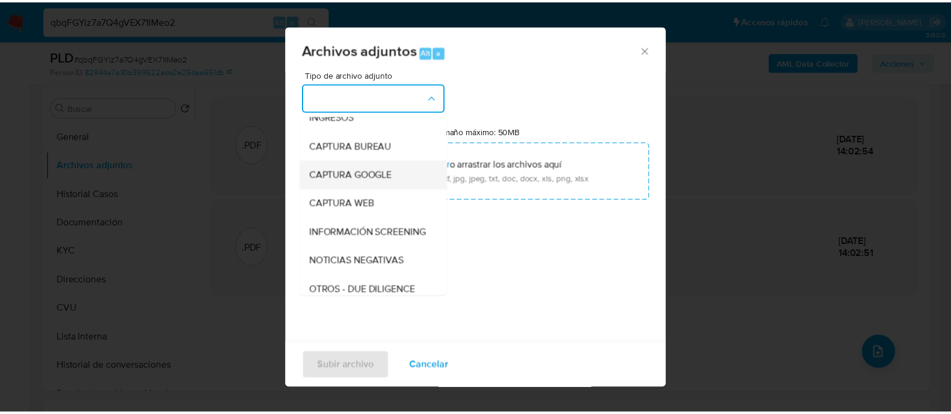
scroll to position [150, 0]
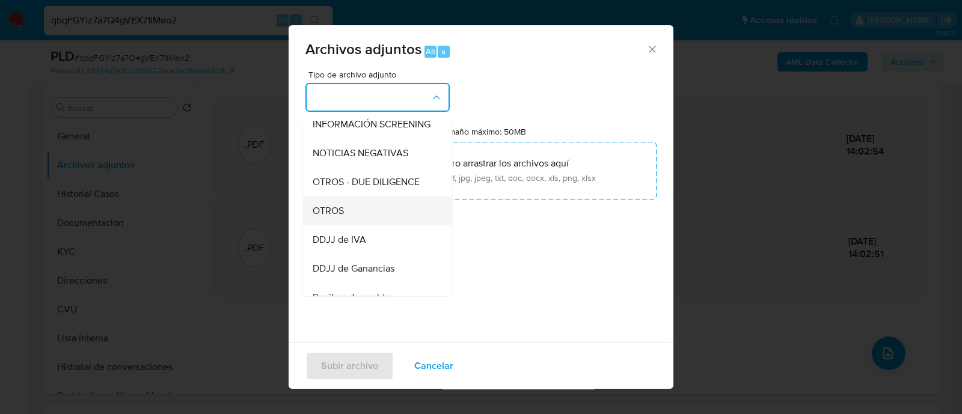
click at [356, 221] on div "OTROS" at bounding box center [374, 211] width 123 height 29
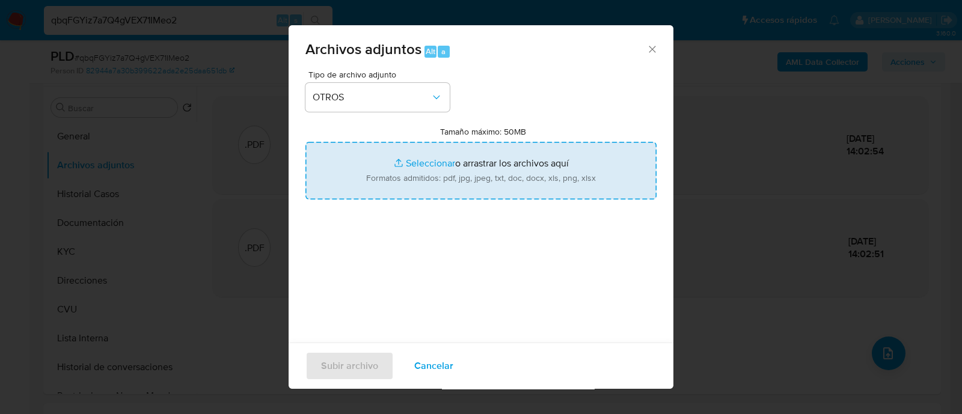
click at [436, 174] on input "Tamaño máximo: 50MB Seleccionar archivos" at bounding box center [480, 171] width 351 height 58
type input "C:\fakepath\Caselog Samuel Horacio Platon Kwick.docx"
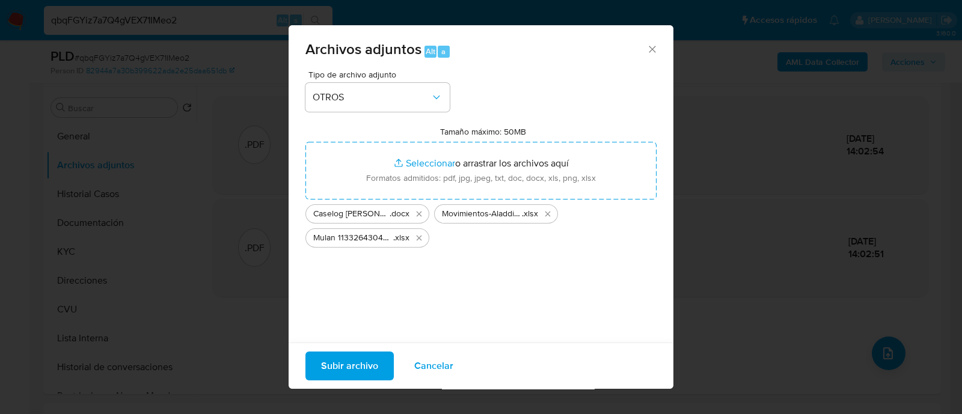
click at [345, 366] on span "Subir archivo" at bounding box center [349, 366] width 57 height 26
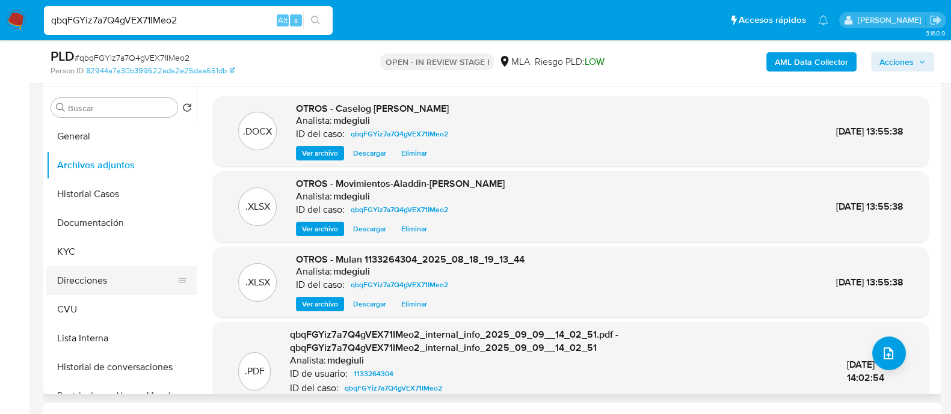
click at [104, 286] on button "Direcciones" at bounding box center [116, 280] width 141 height 29
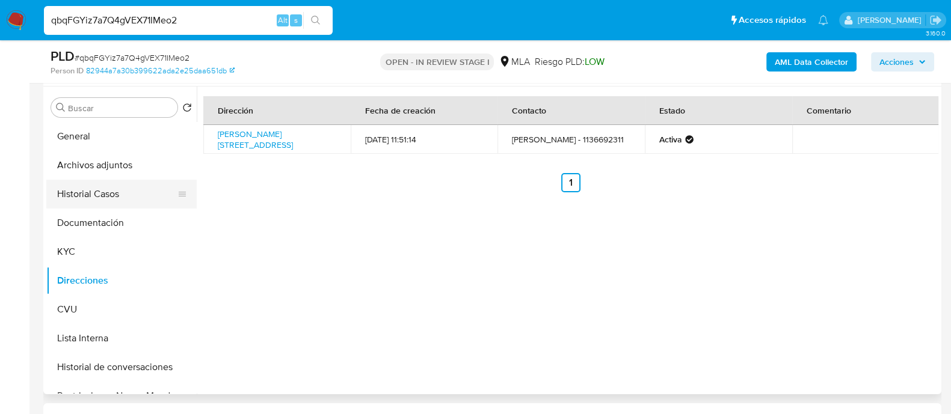
click at [80, 186] on button "Historial Casos" at bounding box center [116, 194] width 141 height 29
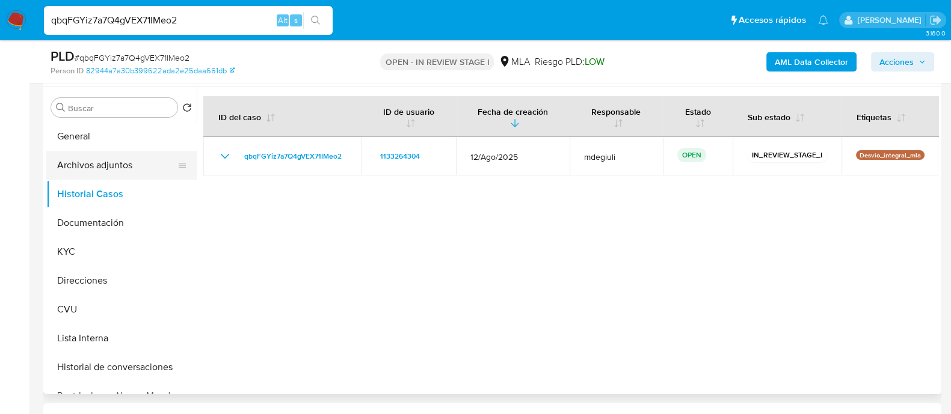
click at [100, 165] on button "Archivos adjuntos" at bounding box center [116, 165] width 141 height 29
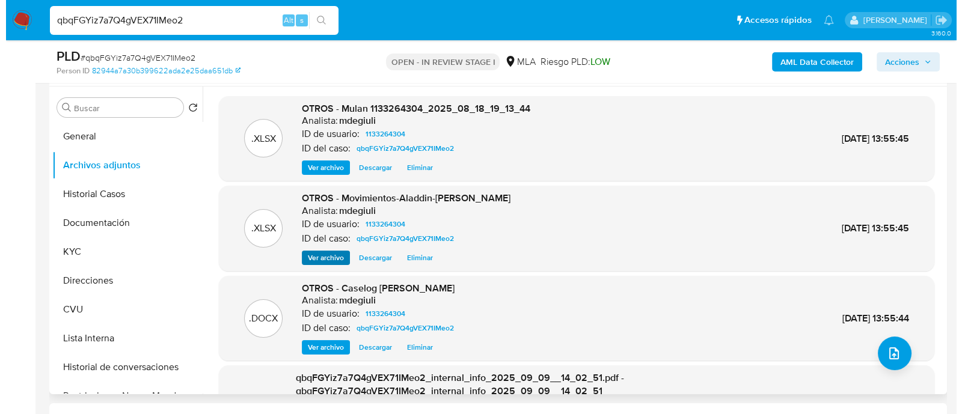
scroll to position [75, 0]
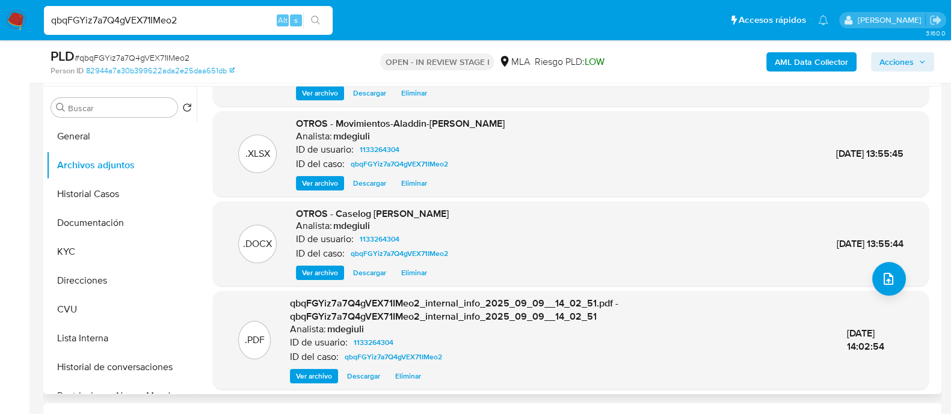
click at [316, 269] on span "Ver archivo" at bounding box center [320, 273] width 36 height 12
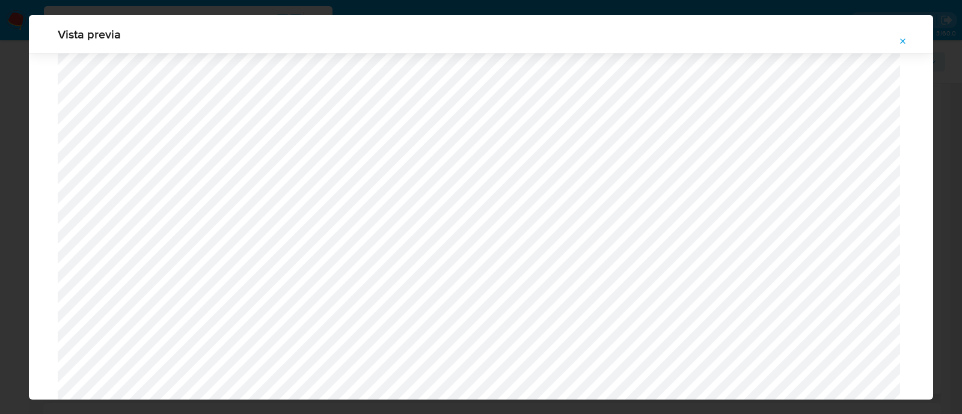
scroll to position [1404, 0]
click at [905, 41] on icon "Attachment preview" at bounding box center [903, 42] width 10 height 10
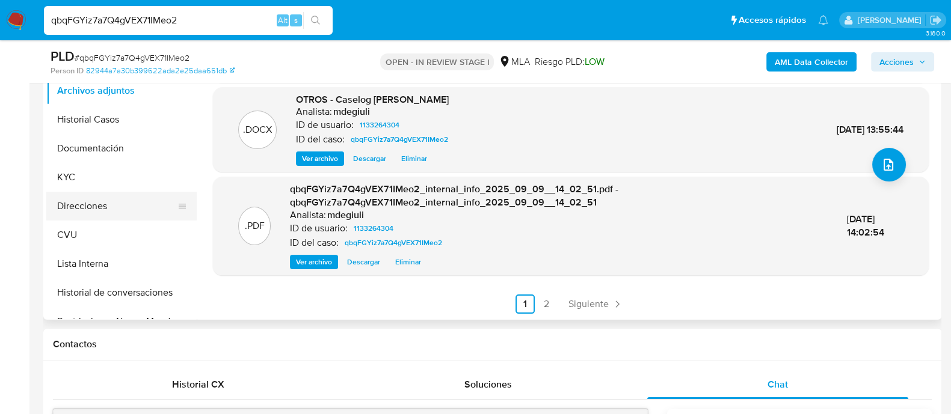
scroll to position [150, 0]
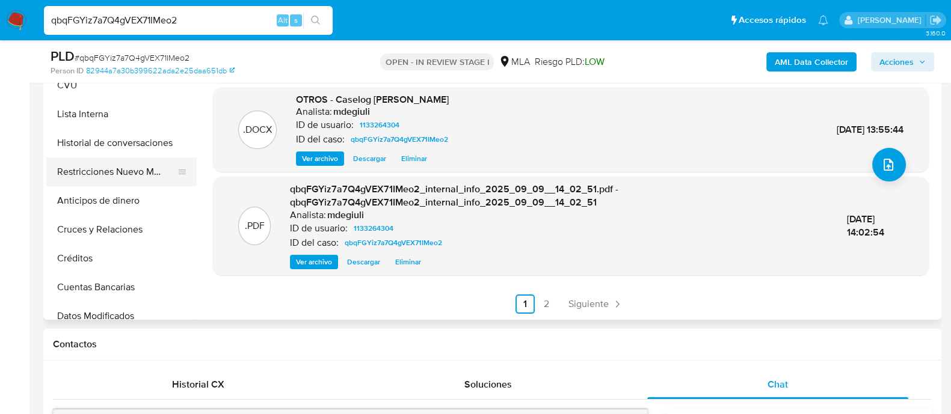
click at [109, 164] on button "Restricciones Nuevo Mundo" at bounding box center [116, 172] width 141 height 29
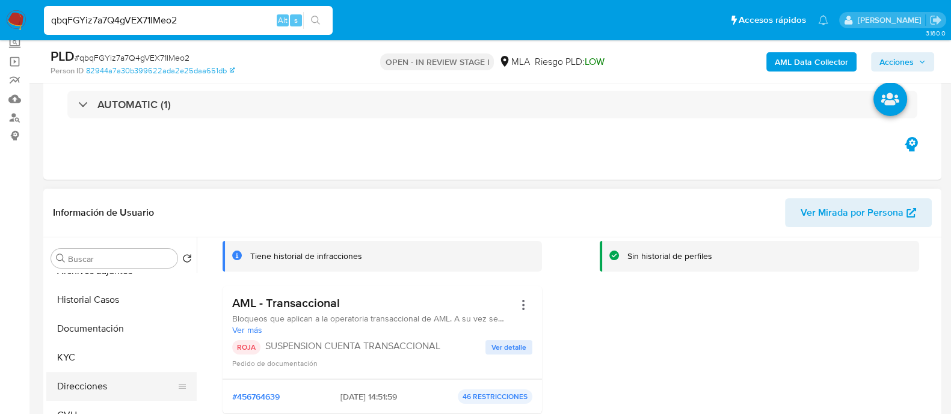
scroll to position [0, 0]
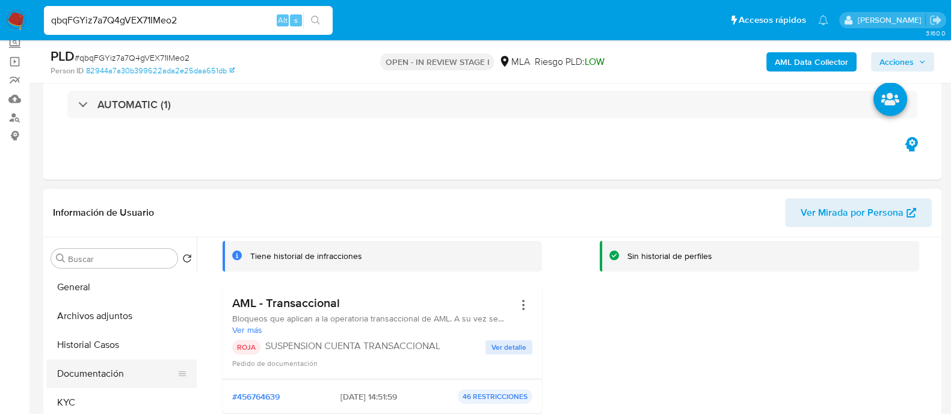
click at [99, 365] on button "Documentación" at bounding box center [116, 374] width 141 height 29
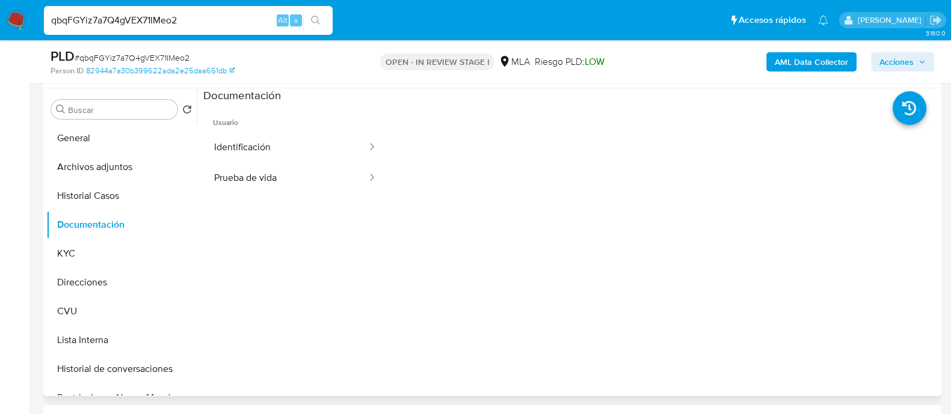
scroll to position [225, 0]
click at [130, 158] on button "Archivos adjuntos" at bounding box center [116, 165] width 141 height 29
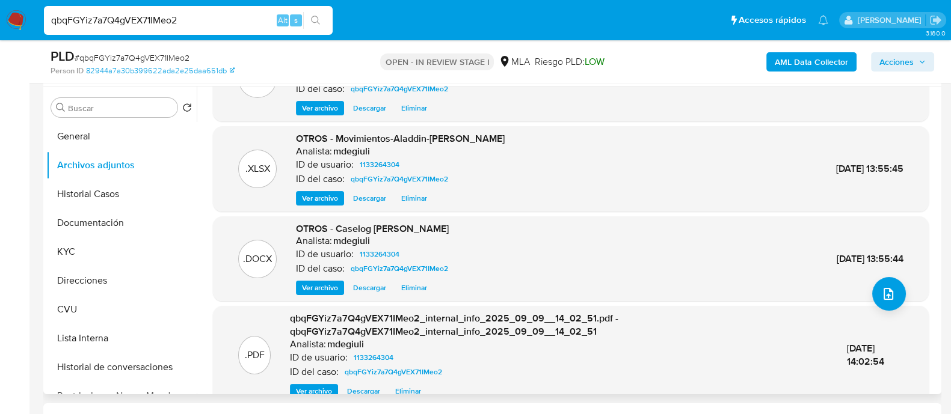
scroll to position [114, 0]
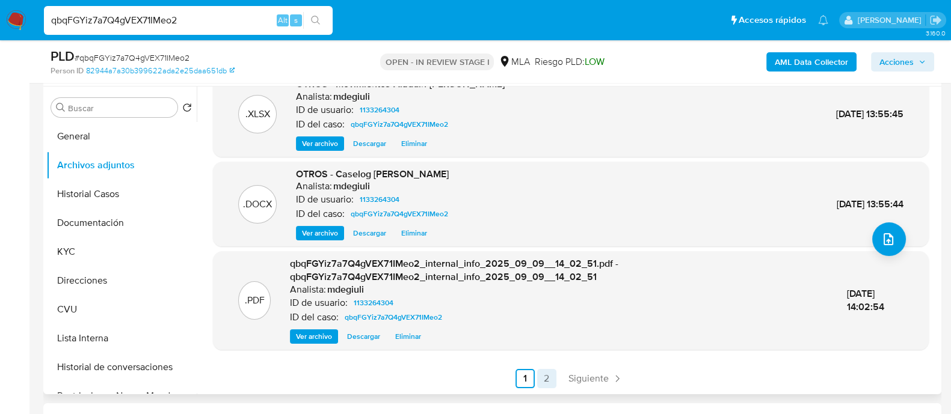
click at [546, 375] on link "2" at bounding box center [546, 378] width 19 height 19
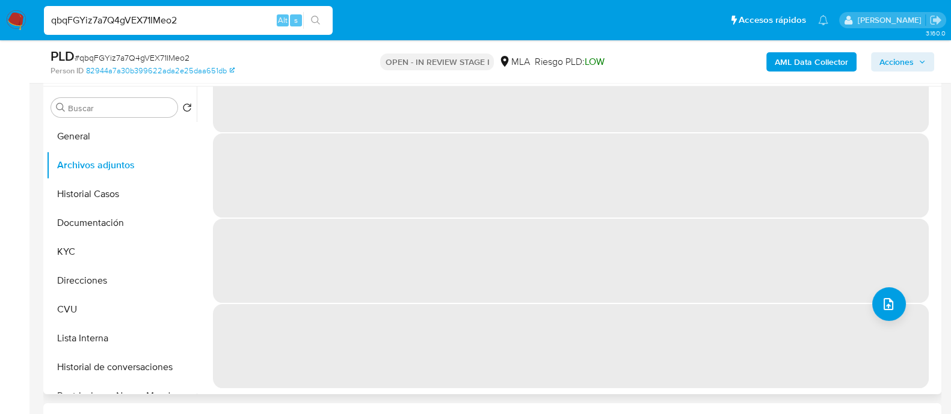
scroll to position [0, 0]
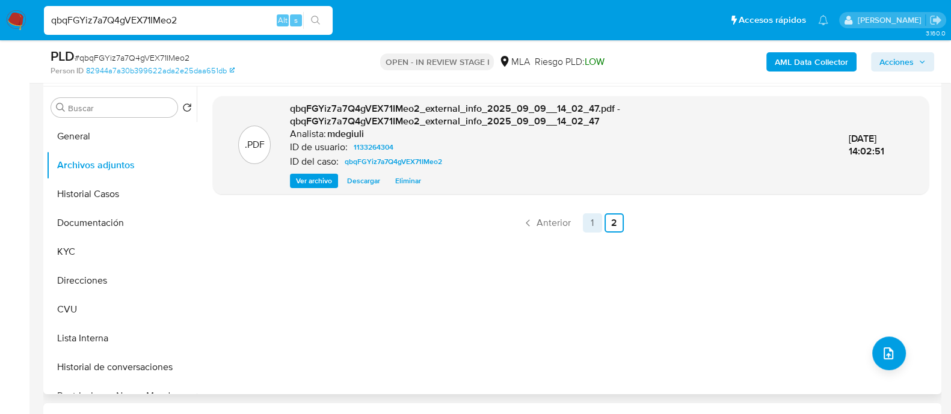
click at [592, 221] on link "1" at bounding box center [592, 222] width 19 height 19
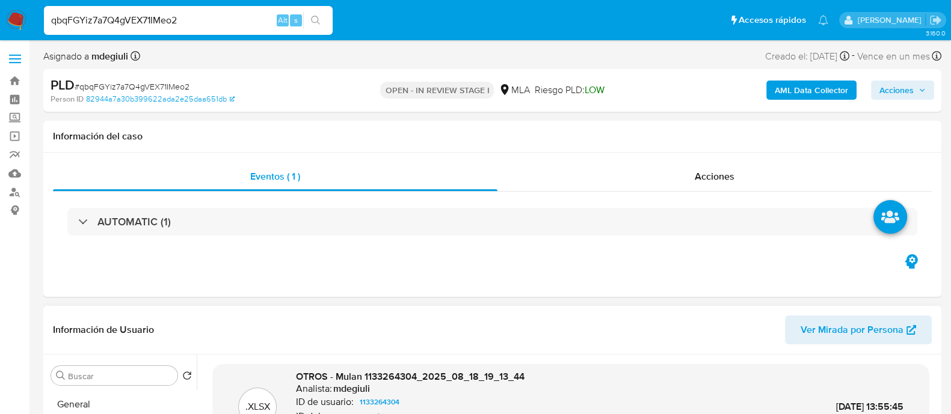
click at [909, 89] on span "Acciones" at bounding box center [896, 90] width 34 height 19
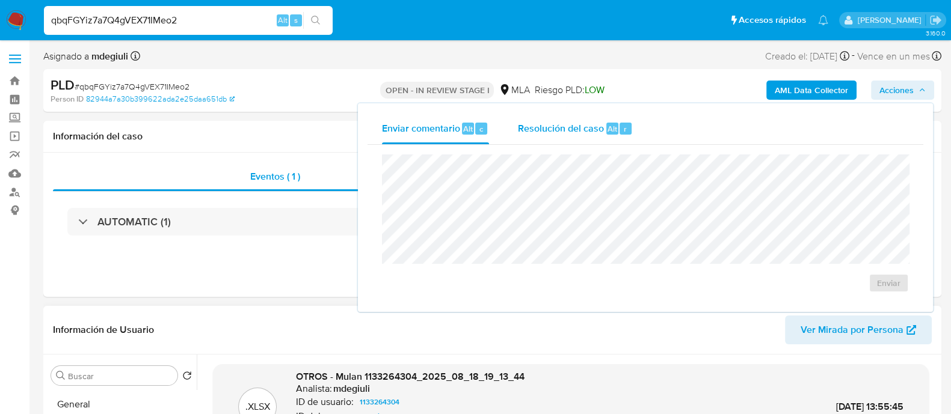
click at [589, 122] on span "Resolución del caso" at bounding box center [561, 128] width 86 height 14
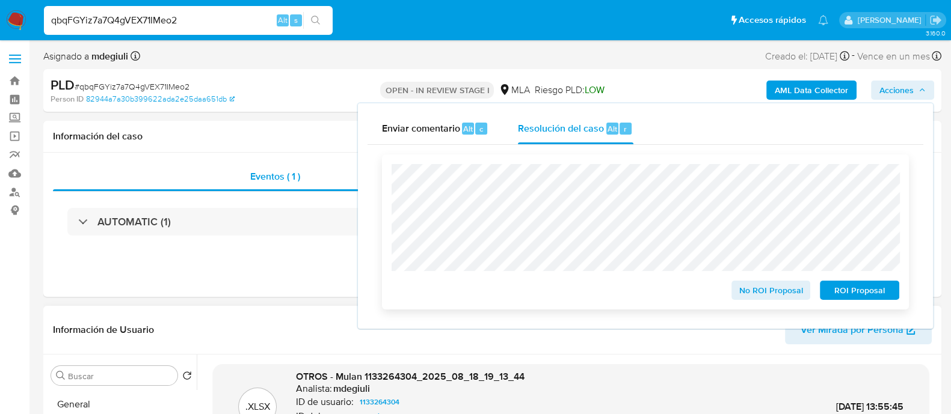
click at [860, 293] on span "ROI Proposal" at bounding box center [859, 290] width 63 height 17
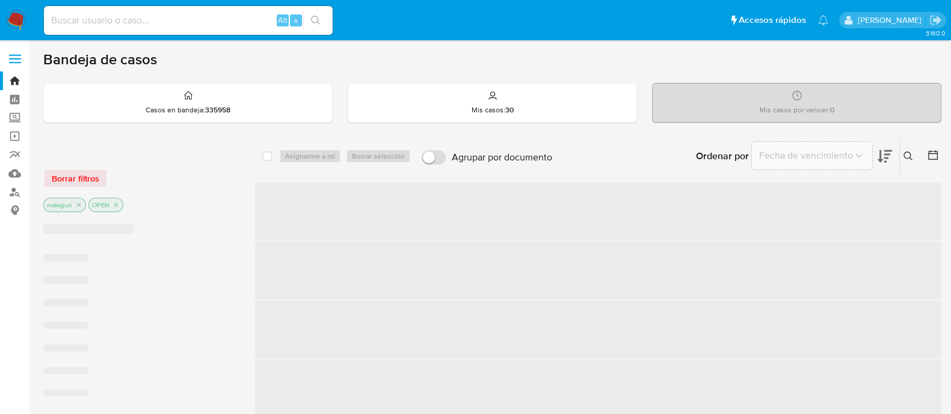
click at [907, 157] on icon at bounding box center [908, 157] width 10 height 10
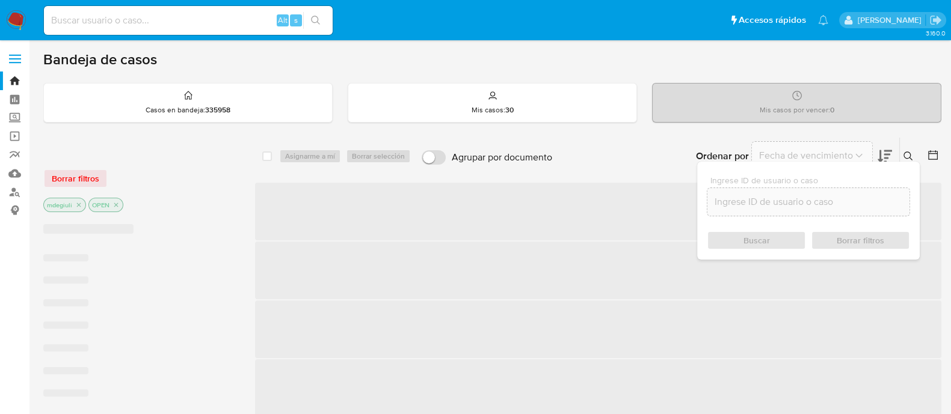
click at [777, 209] on div at bounding box center [808, 202] width 203 height 29
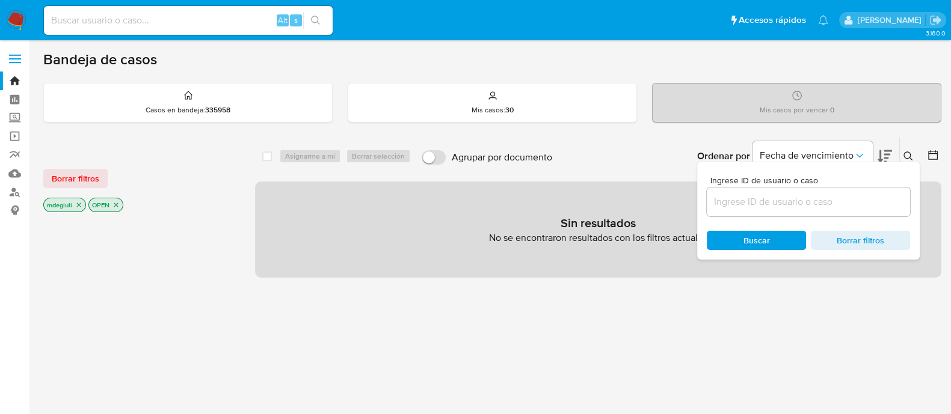
click at [779, 204] on input at bounding box center [808, 202] width 203 height 16
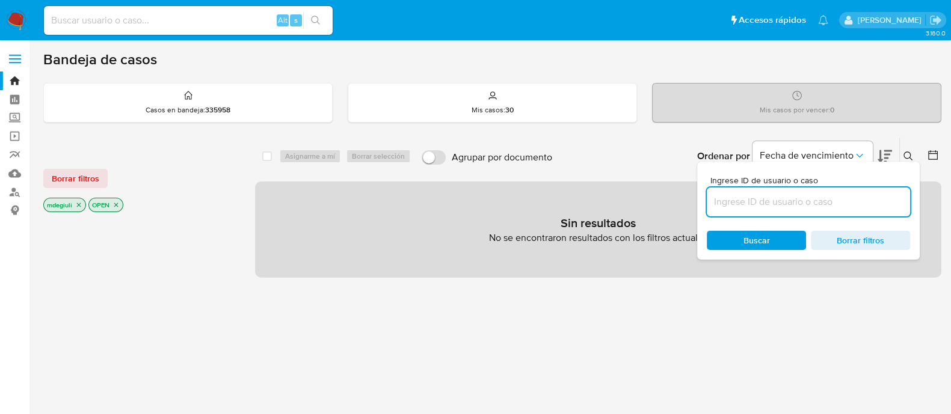
paste input "LzYthqrHAYScn7XmI4UJwFQ2"
type input "LzYthqrHAYScn7XmI4UJwFQ2"
click at [750, 237] on span "Buscar" at bounding box center [756, 240] width 26 height 19
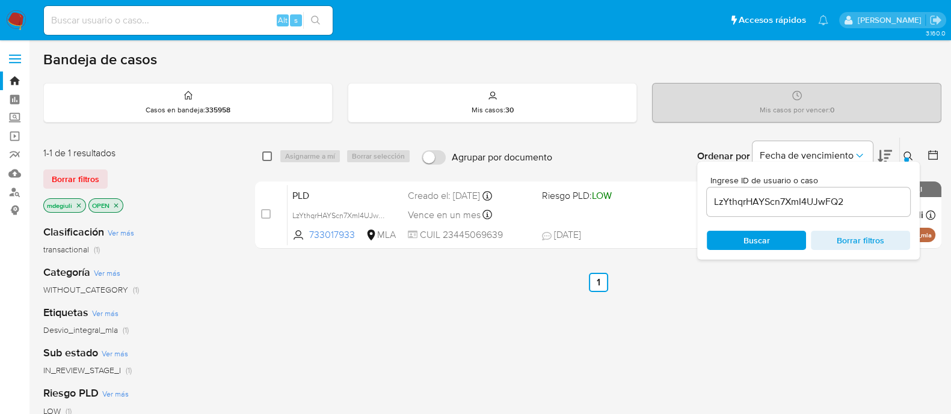
click at [265, 158] on input "checkbox" at bounding box center [267, 157] width 10 height 10
checkbox input "true"
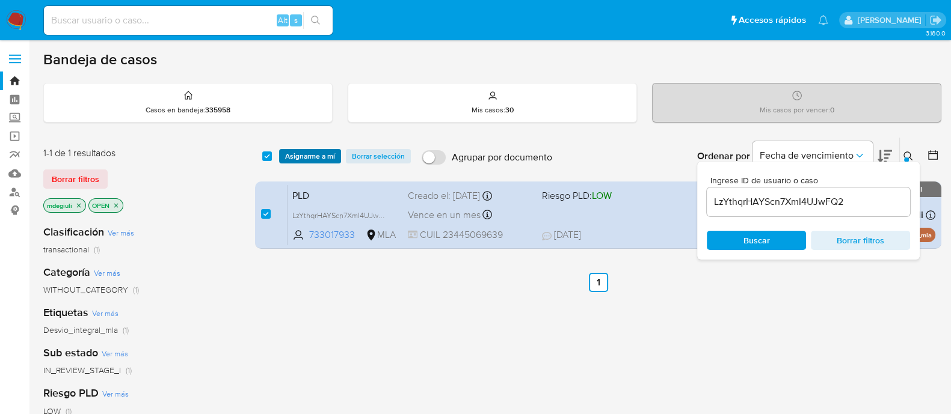
click at [299, 157] on span "Asignarme a mí" at bounding box center [310, 156] width 50 height 12
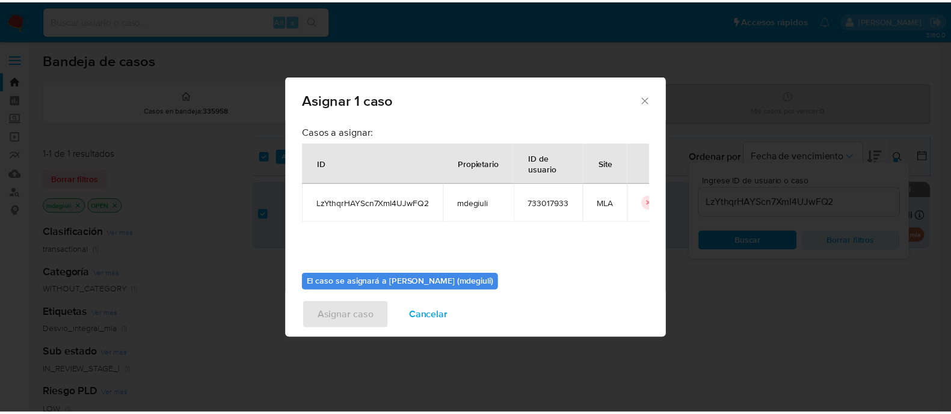
scroll to position [62, 0]
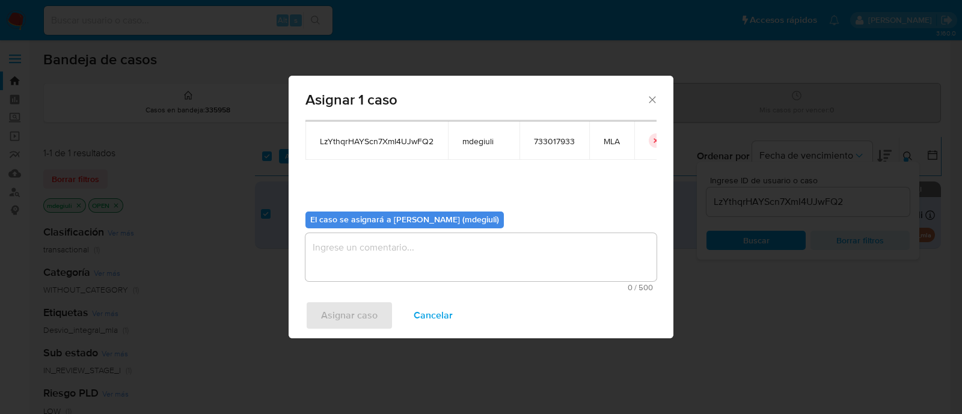
click at [387, 253] on textarea "assign-modal" at bounding box center [480, 257] width 351 height 48
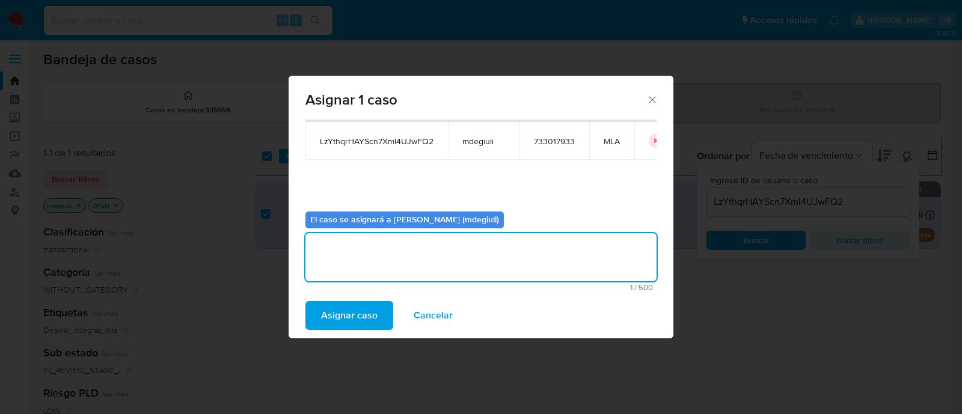
click at [353, 302] on span "Asignar caso" at bounding box center [349, 315] width 57 height 26
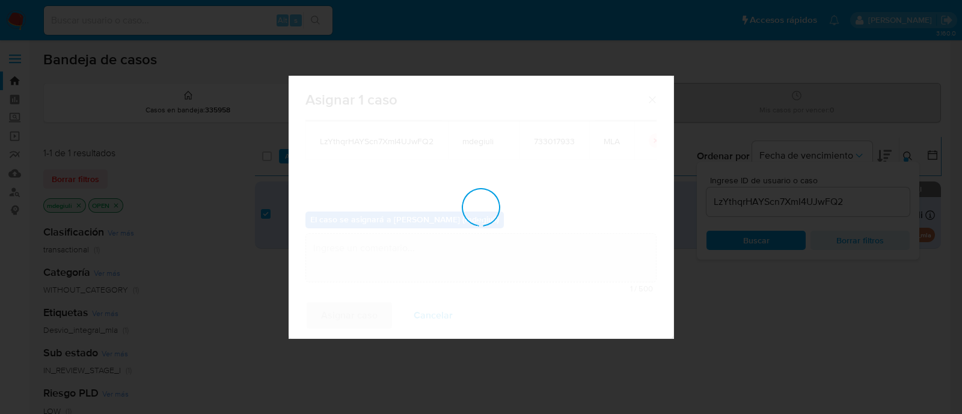
checkbox input "false"
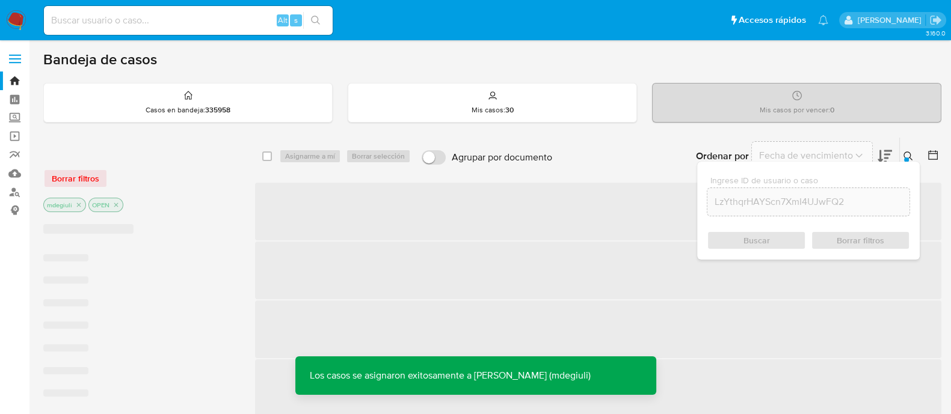
click at [170, 14] on input at bounding box center [188, 21] width 289 height 16
paste input "LzYthqrHAYScn7XmI4UJwFQ2"
type input "LzYthqrHAYScn7XmI4UJwFQ2"
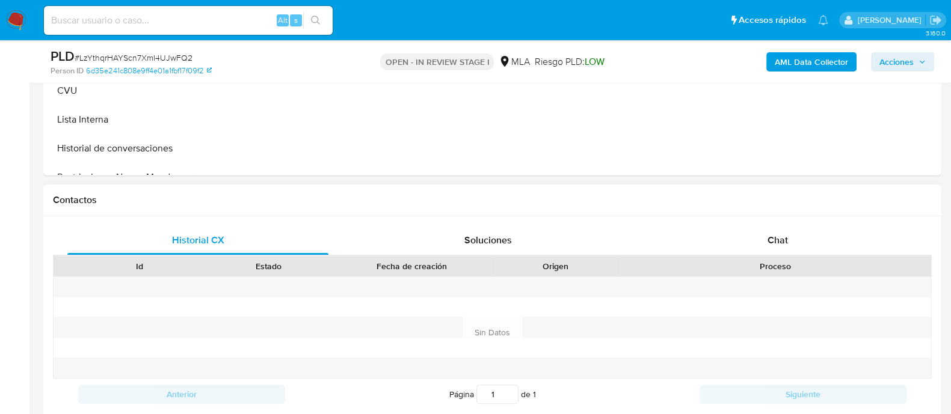
select select "10"
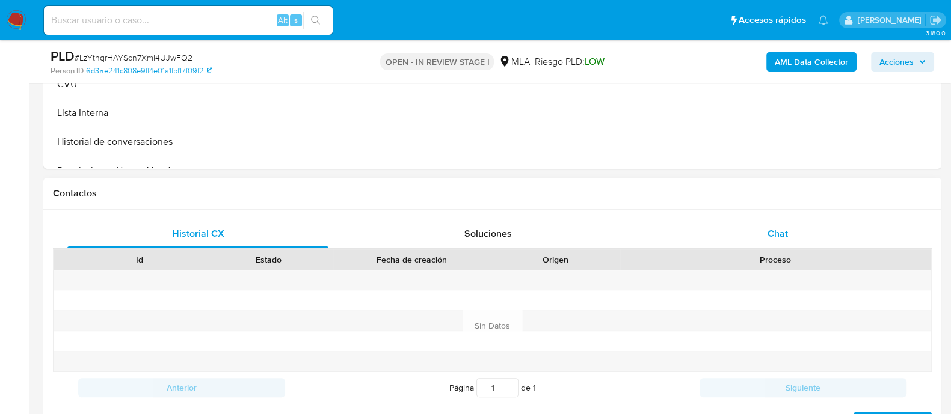
click at [749, 233] on div "Chat" at bounding box center [777, 233] width 261 height 29
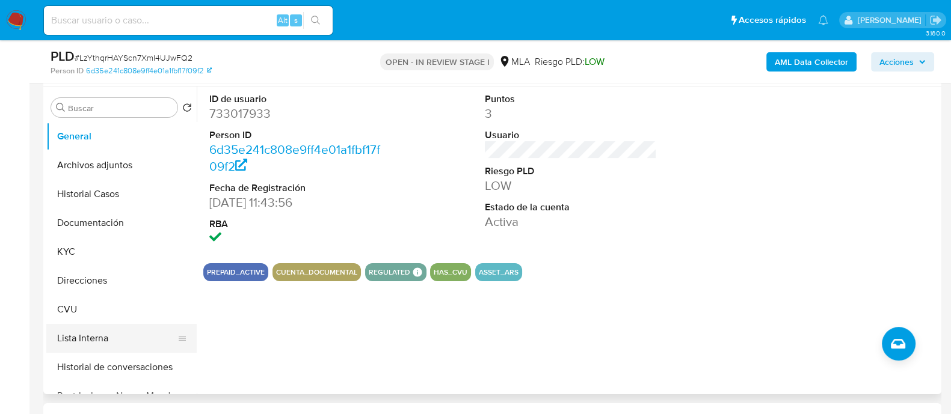
scroll to position [75, 0]
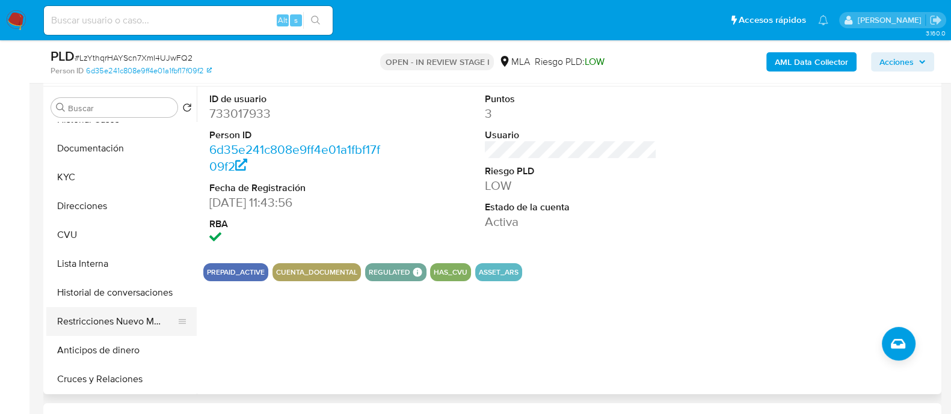
click at [115, 326] on button "Restricciones Nuevo Mundo" at bounding box center [116, 321] width 141 height 29
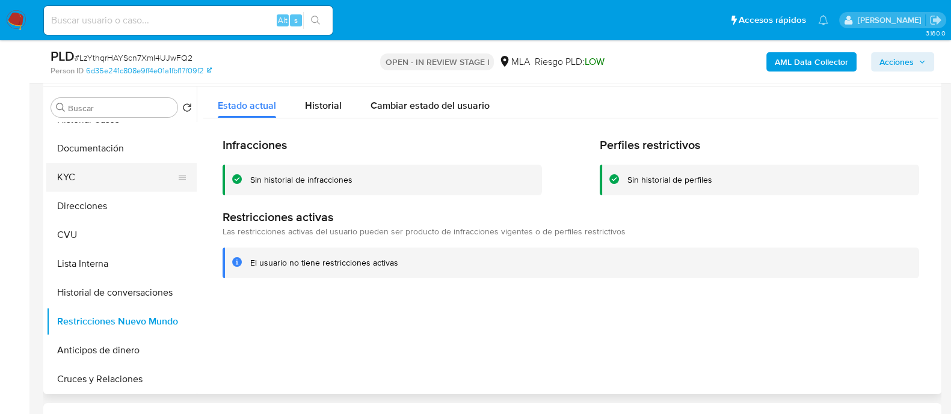
click at [89, 177] on button "KYC" at bounding box center [116, 177] width 141 height 29
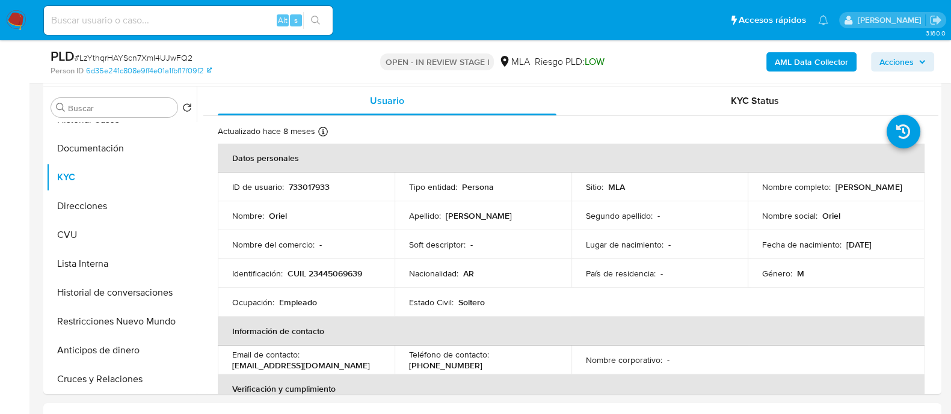
click at [886, 61] on span "Acciones" at bounding box center [896, 61] width 34 height 19
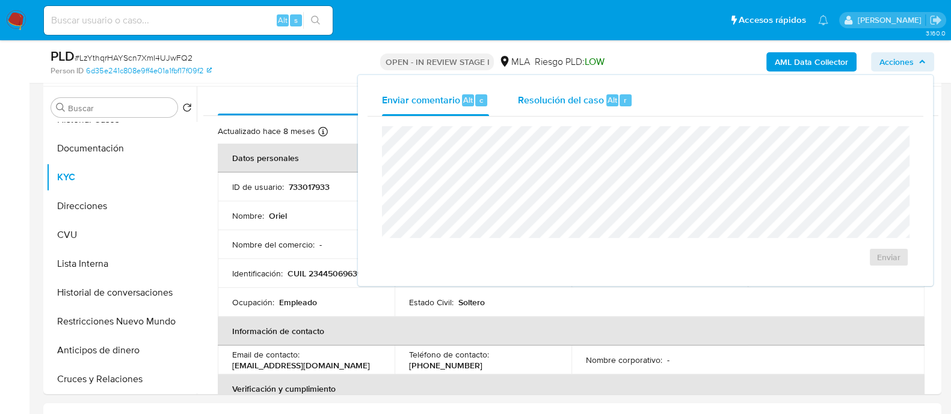
click at [589, 113] on div "Resolución del caso Alt r" at bounding box center [575, 100] width 115 height 31
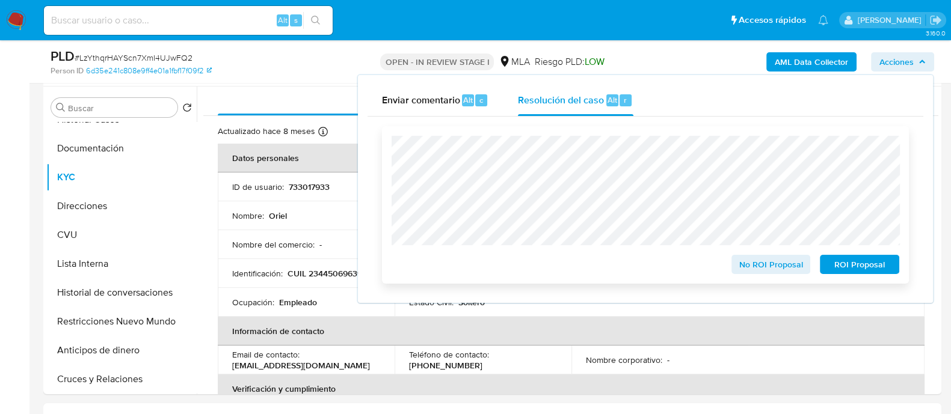
click at [761, 267] on span "No ROI Proposal" at bounding box center [771, 264] width 63 height 17
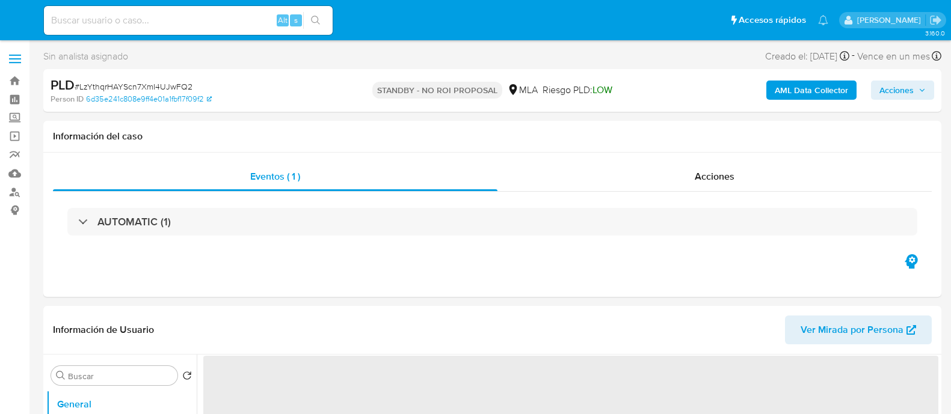
select select "10"
